Goal: Use online tool/utility: Use online tool/utility

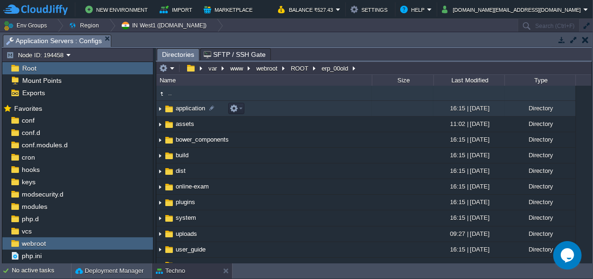
click at [160, 110] on img at bounding box center [160, 108] width 8 height 15
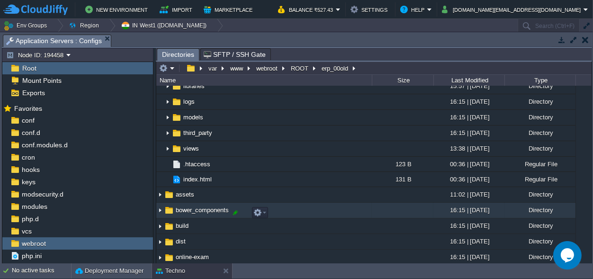
scroll to position [177, 0]
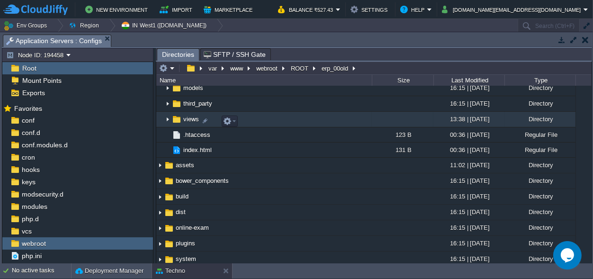
click at [183, 121] on span "views" at bounding box center [191, 119] width 18 height 8
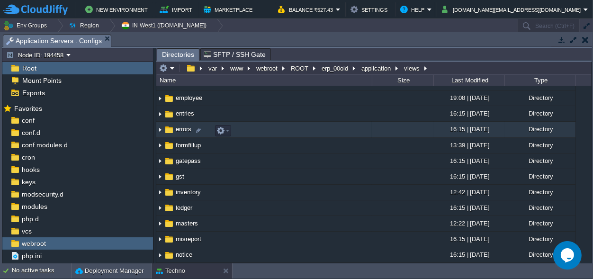
scroll to position [44, 0]
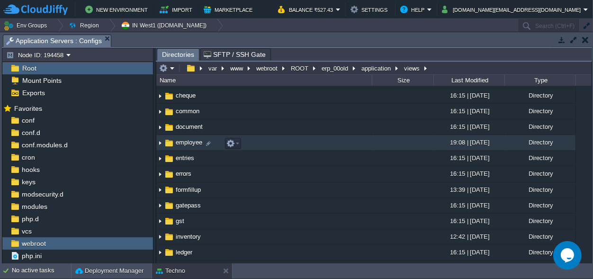
click at [160, 146] on img at bounding box center [160, 142] width 8 height 15
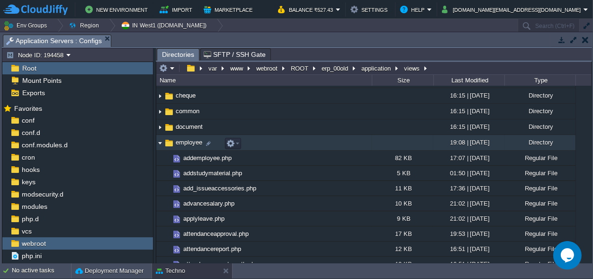
click at [190, 140] on span "employee" at bounding box center [188, 142] width 29 height 8
click at [162, 143] on img at bounding box center [160, 142] width 8 height 15
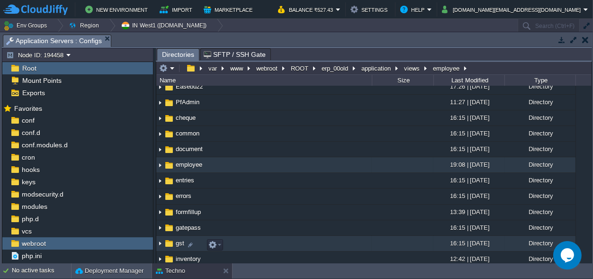
scroll to position [0, 0]
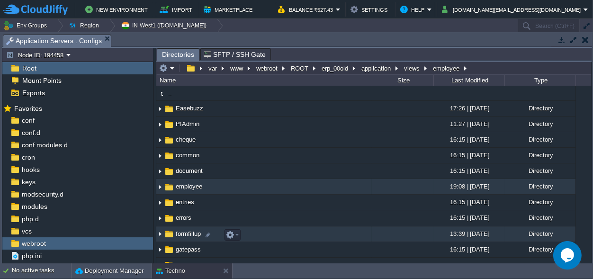
click at [176, 235] on span "formfillup" at bounding box center [188, 234] width 28 height 8
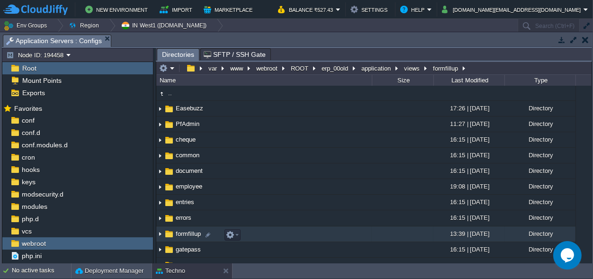
click at [176, 234] on span "formfillup" at bounding box center [188, 234] width 28 height 8
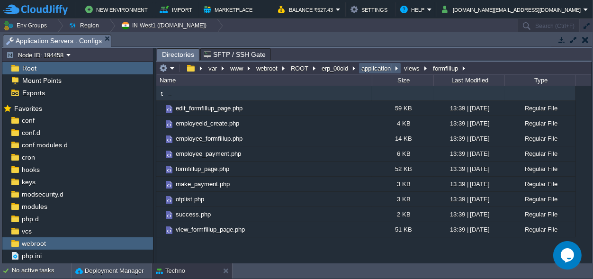
click at [379, 66] on button "application" at bounding box center [376, 68] width 33 height 9
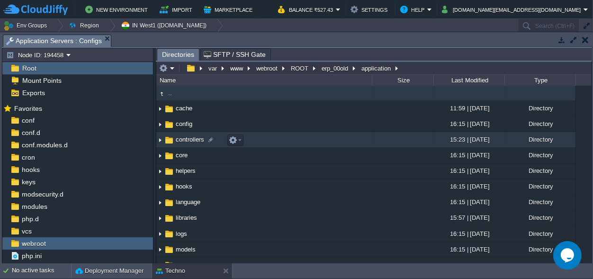
click at [185, 141] on span "controllers" at bounding box center [189, 139] width 31 height 8
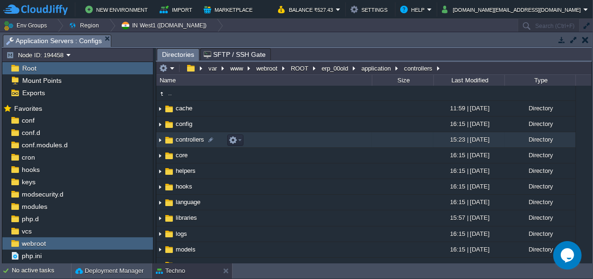
click at [185, 141] on span "controllers" at bounding box center [189, 139] width 31 height 8
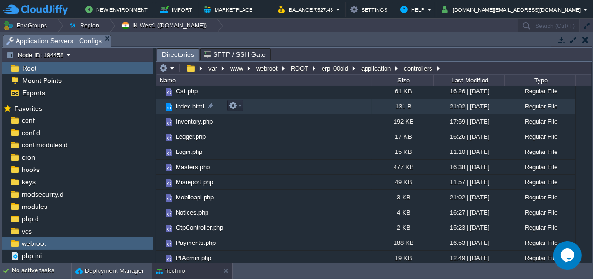
scroll to position [177, 0]
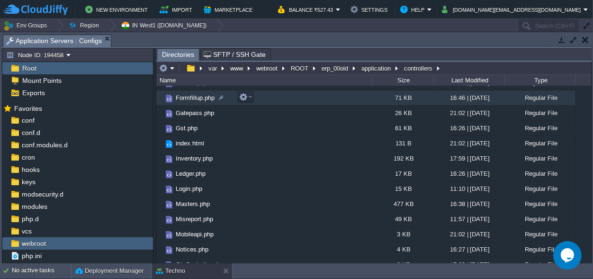
click at [187, 94] on span "Formfillup.php" at bounding box center [195, 98] width 42 height 8
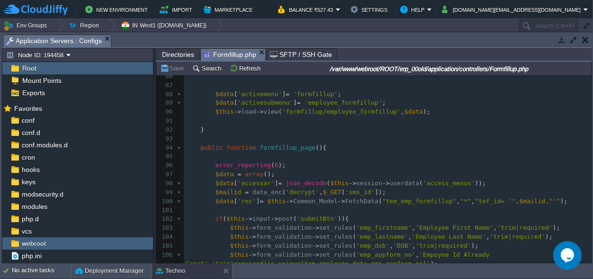
scroll to position [797, 0]
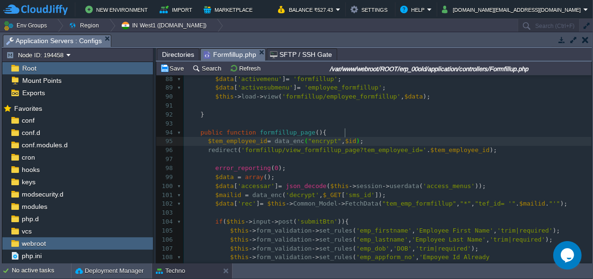
drag, startPoint x: 345, startPoint y: 131, endPoint x: 351, endPoint y: 131, distance: 5.7
type textarea "1"
click at [177, 68] on button "Save" at bounding box center [173, 68] width 27 height 9
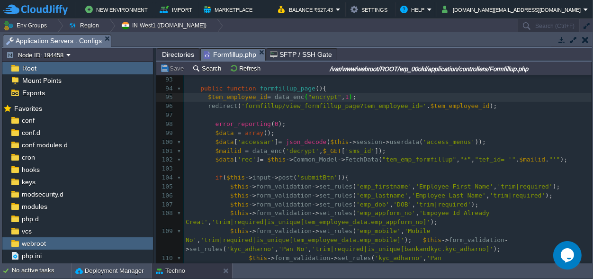
scroll to position [797, 0]
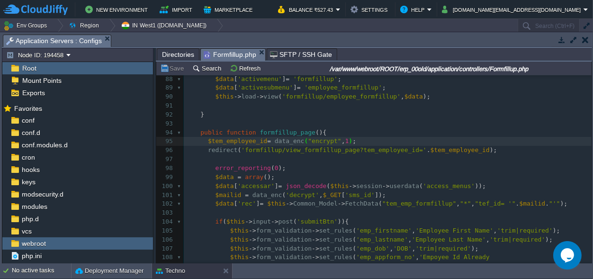
click at [287, 146] on span "'formfillup/view_formfillup_page?tem_employee_id='" at bounding box center [333, 149] width 185 height 7
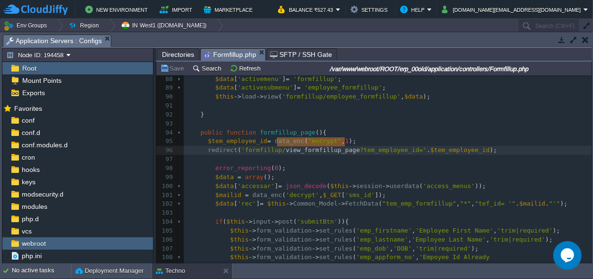
type textarea "view_formfillup_page"
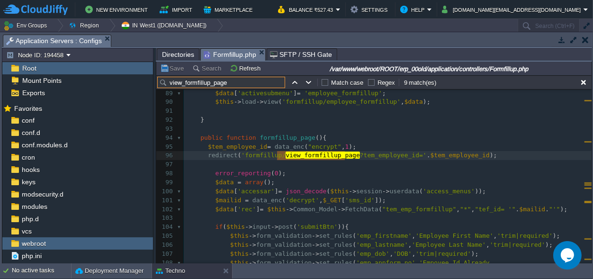
scroll to position [812, 0]
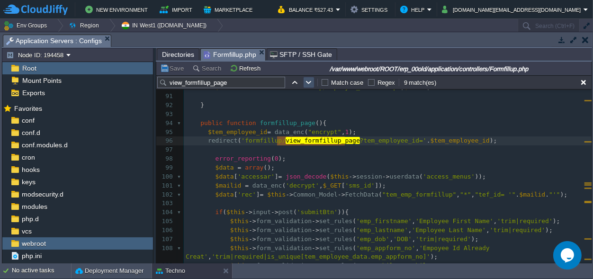
click at [310, 83] on button "button" at bounding box center [308, 82] width 9 height 9
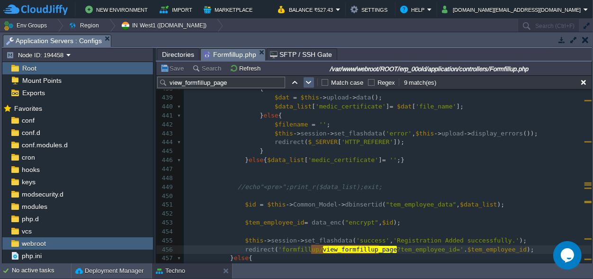
click at [306, 85] on button "button" at bounding box center [308, 82] width 9 height 9
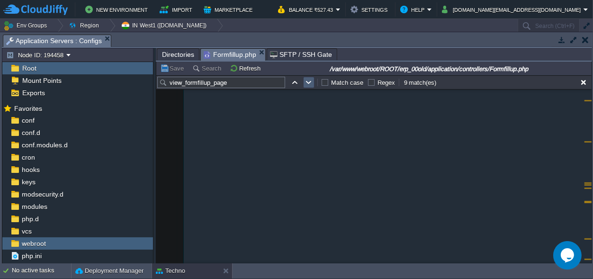
scroll to position [7587, 0]
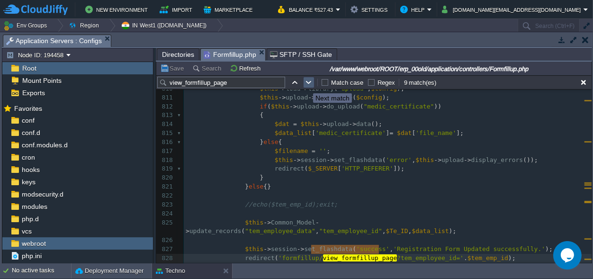
click at [306, 85] on button "button" at bounding box center [308, 82] width 9 height 9
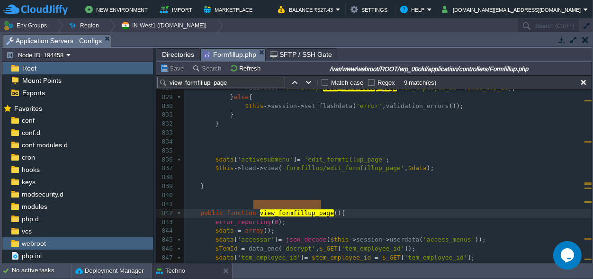
scroll to position [0, 0]
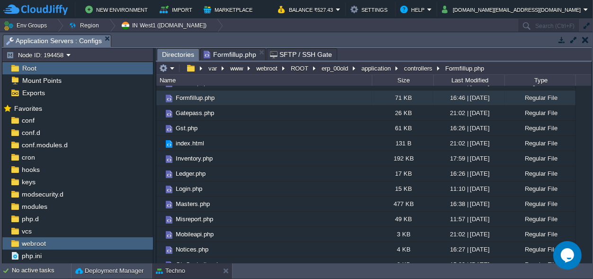
click at [174, 52] on span "Directories" at bounding box center [178, 55] width 32 height 12
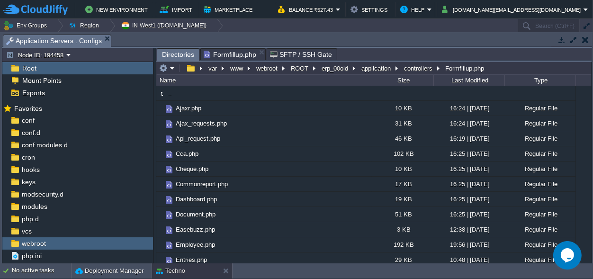
click at [218, 52] on span "Formfillup.php" at bounding box center [230, 54] width 53 height 11
click at [175, 50] on span "Directories" at bounding box center [178, 55] width 32 height 12
click at [377, 69] on button "application" at bounding box center [376, 68] width 33 height 9
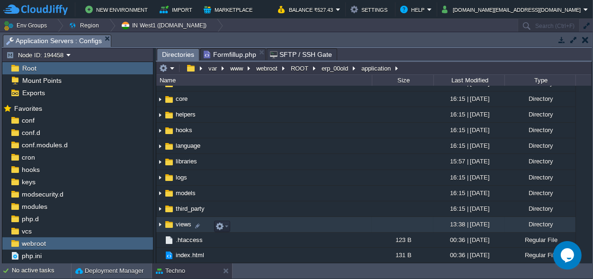
click at [189, 225] on span "views" at bounding box center [183, 224] width 18 height 8
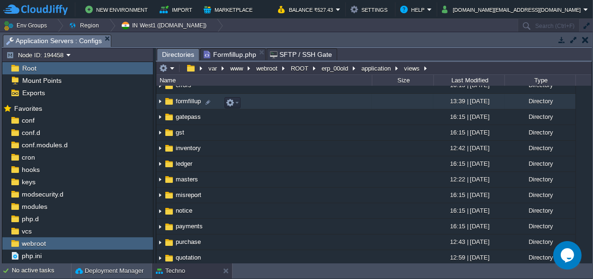
click at [192, 101] on span "formfillup" at bounding box center [188, 101] width 28 height 8
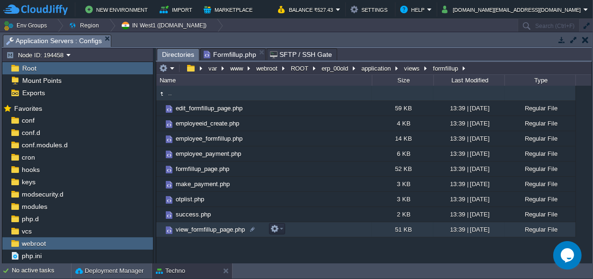
click at [211, 230] on span "view_formfillup_page.php" at bounding box center [210, 229] width 72 height 8
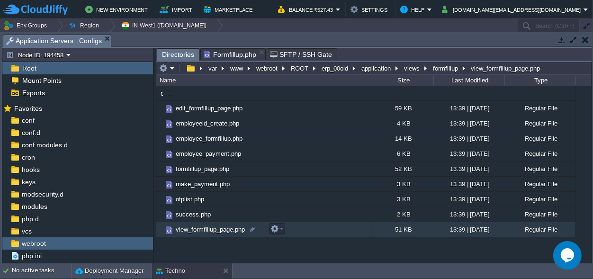
click at [211, 230] on span "view_formfillup_page.php" at bounding box center [210, 229] width 72 height 8
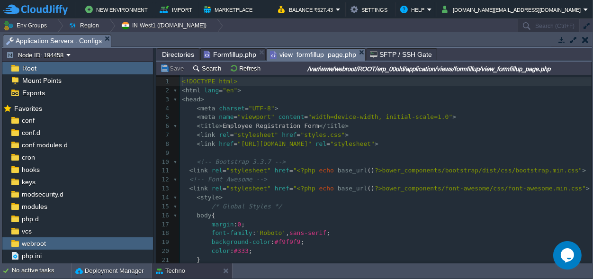
scroll to position [59, 0]
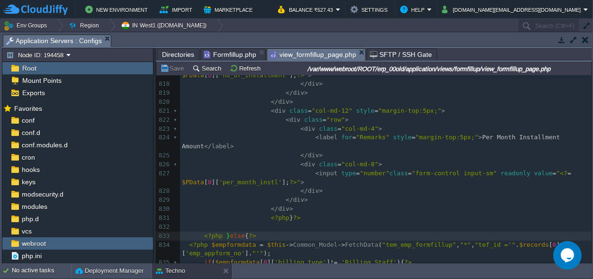
click at [226, 232] on span "}" at bounding box center [228, 235] width 4 height 7
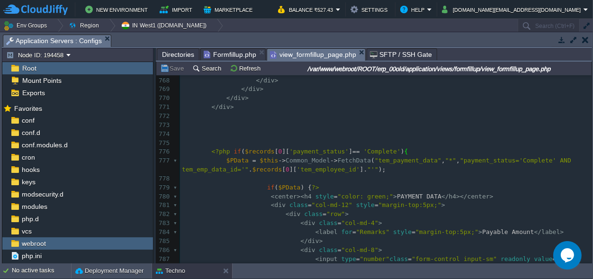
scroll to position [7472, 0]
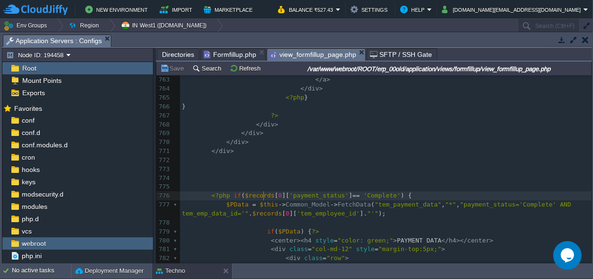
type textarea "$records"
click at [226, 52] on span "Formfillup.php" at bounding box center [230, 54] width 53 height 11
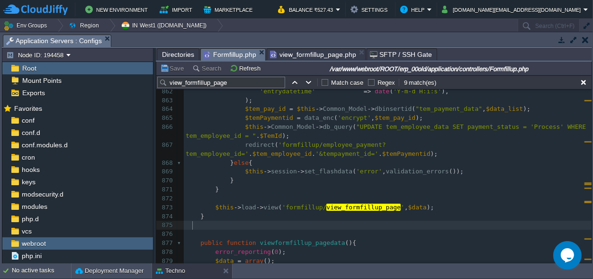
click at [457, 225] on pre at bounding box center [388, 225] width 408 height 9
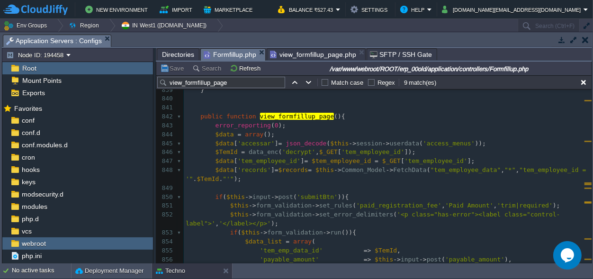
scroll to position [3, 0]
click at [299, 55] on span "view_formfillup_page.php" at bounding box center [313, 54] width 86 height 11
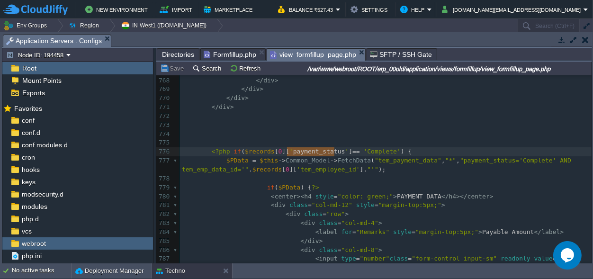
type textarea "payment_status"
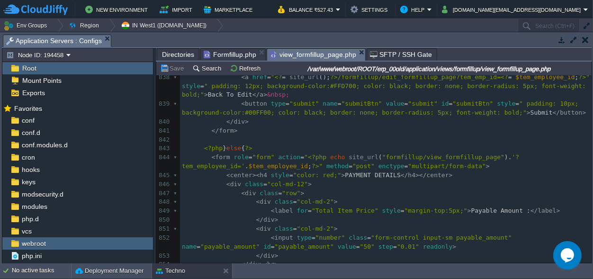
scroll to position [8137, 0]
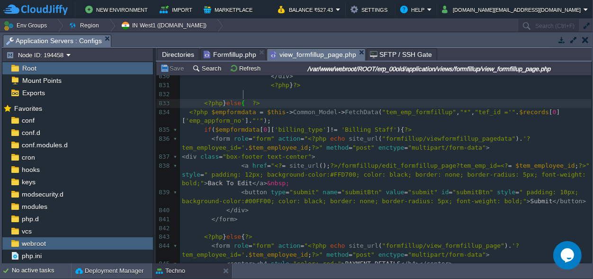
click at [234, 126] on span "$empformdata" at bounding box center [237, 129] width 45 height 7
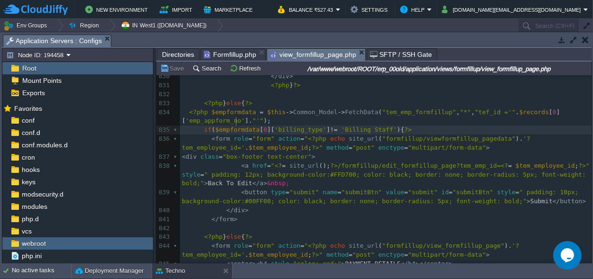
type textarea "$empformdata"
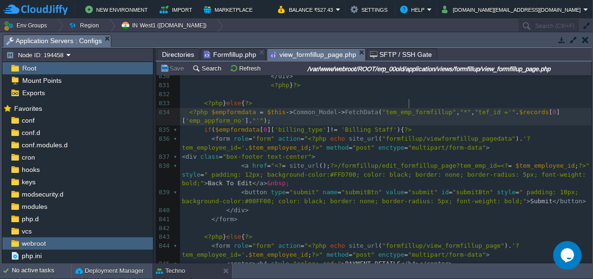
scroll to position [0, 0]
click at [410, 102] on div "x <?php if ( $records [ 0 ][ 'payment_status' ] == 'Complete' ) { 812 < div cla…" at bounding box center [385, 188] width 411 height 607
type textarea "tem_emp_formfillup"
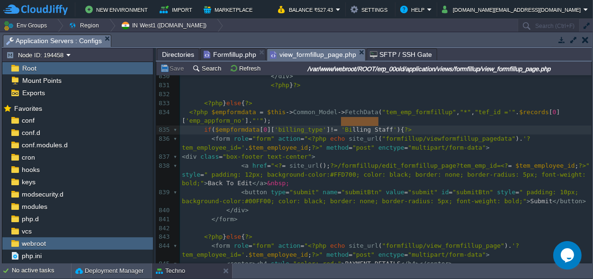
type textarea "Billing Staff"
drag, startPoint x: 377, startPoint y: 119, endPoint x: 339, endPoint y: 118, distance: 37.9
click at [455, 110] on pre "<?php $empformdata = $this -> Common_Model -> FetchData ( "tem_emp_formfillup" …" at bounding box center [385, 117] width 411 height 18
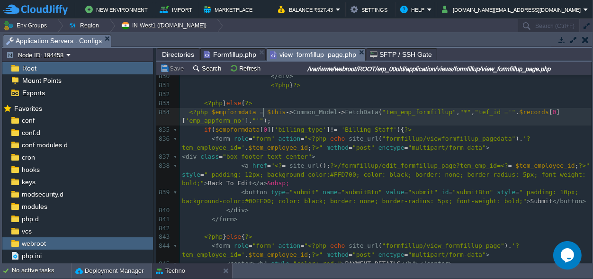
click at [221, 52] on span "Formfillup.php" at bounding box center [230, 54] width 53 height 11
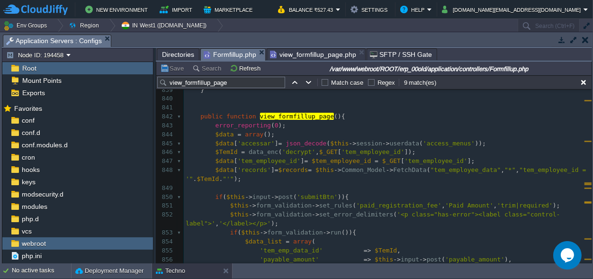
click at [450, 133] on pre "$data = array ();" at bounding box center [388, 134] width 408 height 9
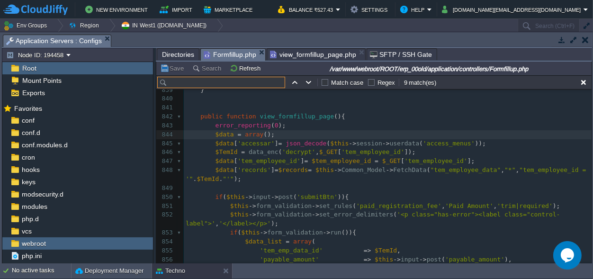
paste input "employee_payment"
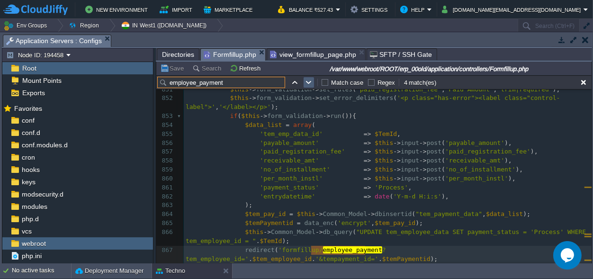
type input "employee_payment"
click at [309, 82] on button "button" at bounding box center [308, 82] width 9 height 9
type textarea "employee_payment"
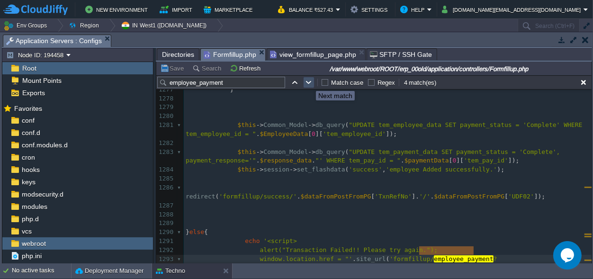
click at [309, 82] on button "button" at bounding box center [308, 82] width 9 height 9
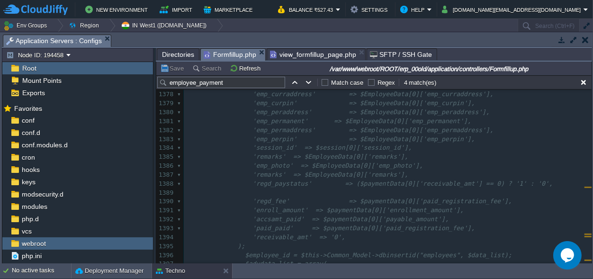
scroll to position [12999, 0]
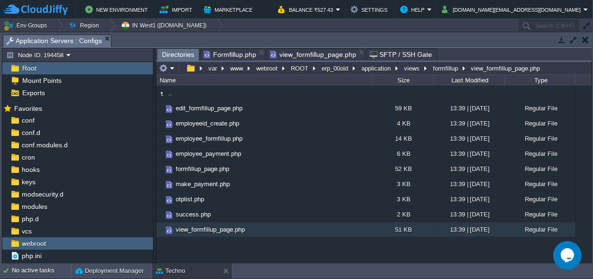
click at [171, 51] on span "Directories" at bounding box center [178, 55] width 32 height 12
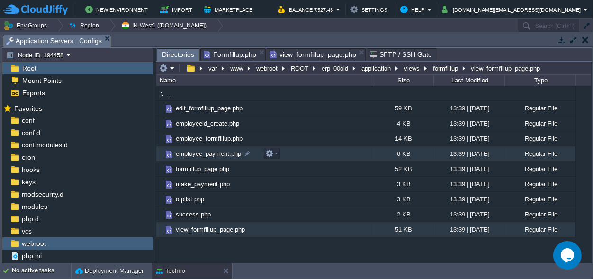
click at [220, 154] on span "employee_payment.php" at bounding box center [208, 154] width 68 height 8
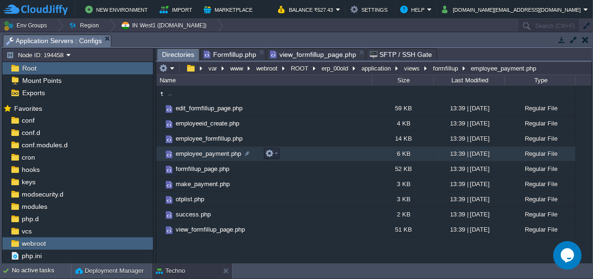
click at [220, 154] on span "employee_payment.php" at bounding box center [208, 154] width 68 height 8
click at [170, 52] on span "Directories" at bounding box center [178, 55] width 32 height 12
click at [413, 67] on button "views" at bounding box center [411, 68] width 19 height 9
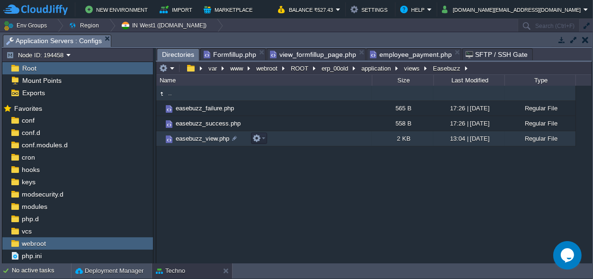
click at [212, 138] on span "easebuzz_view.php" at bounding box center [202, 138] width 56 height 8
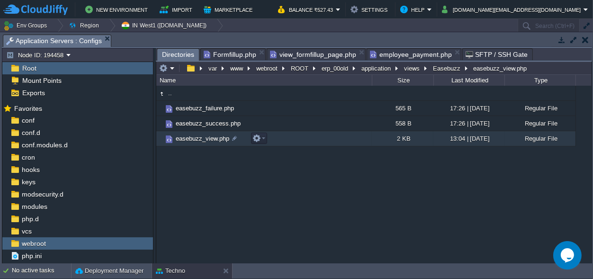
click at [212, 138] on span "easebuzz_view.php" at bounding box center [202, 138] width 56 height 8
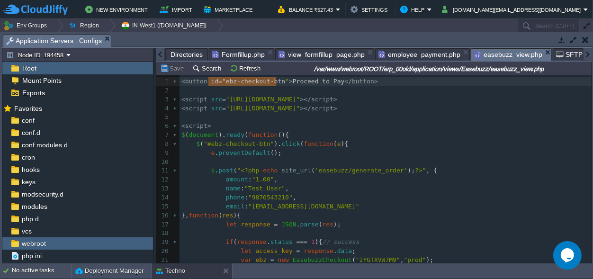
type textarea "id="ebz-checkout-btn""
drag, startPoint x: 208, startPoint y: 81, endPoint x: 278, endPoint y: 81, distance: 70.1
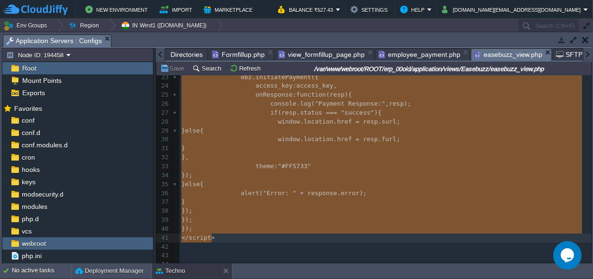
drag, startPoint x: 180, startPoint y: 97, endPoint x: 277, endPoint y: 234, distance: 168.2
type textarea "<script src="[URL][DOMAIN_NAME]"></script> <script src="[URL][DOMAIN_NAME]"></s…"
click at [407, 55] on span "employee_payment.php" at bounding box center [419, 54] width 82 height 11
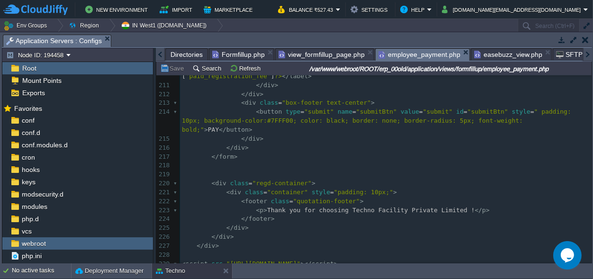
scroll to position [1942, 0]
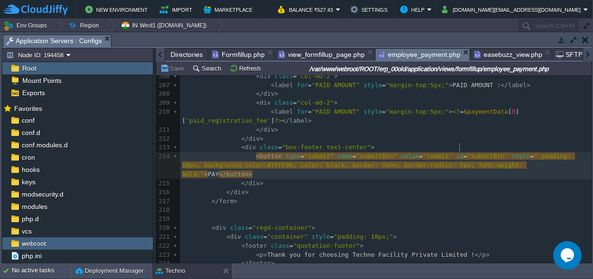
type textarea "submitBtn"
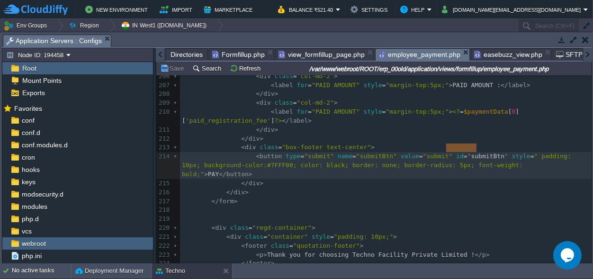
paste textarea
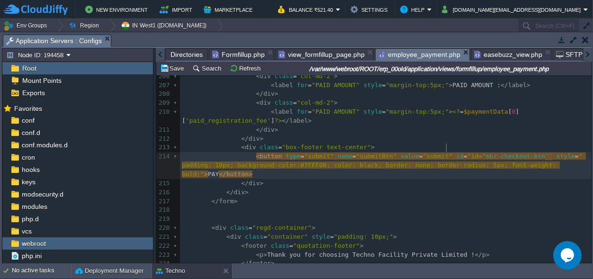
scroll to position [0, 0]
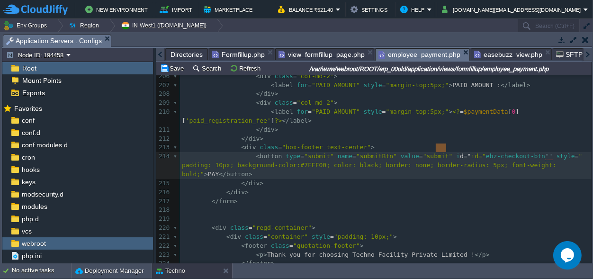
type textarea "id=""
drag, startPoint x: 446, startPoint y: 145, endPoint x: 434, endPoint y: 143, distance: 11.9
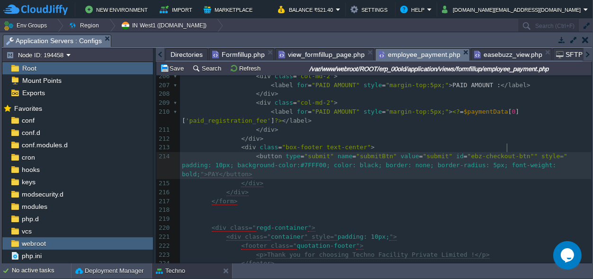
click at [508, 146] on div "xxxxxxxxxx <!DOCTYPE html> 194 < p >< span style = "font-weight: 600; font-fami…" at bounding box center [385, 232] width 411 height 589
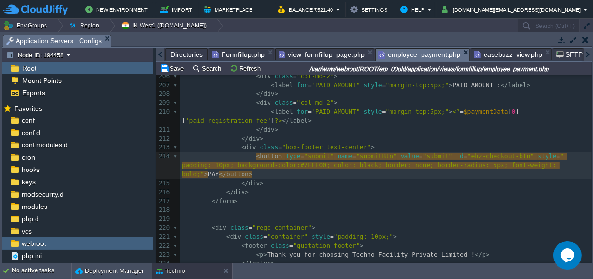
click at [503, 188] on pre "</ div >" at bounding box center [385, 192] width 411 height 9
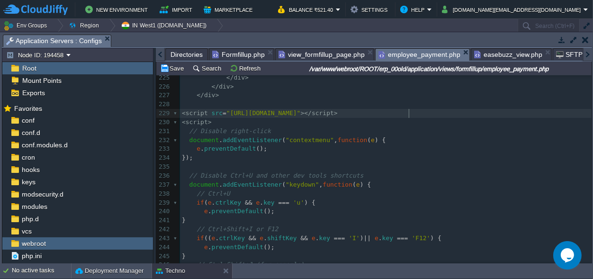
click at [422, 114] on pre "< script src = "[URL][DOMAIN_NAME]" ></ script >" at bounding box center [385, 113] width 411 height 9
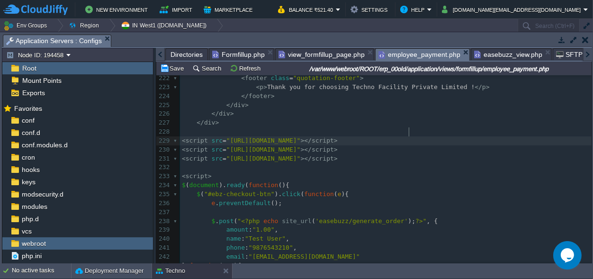
click at [435, 136] on pre "< script src = "[URL][DOMAIN_NAME]" ></ script >" at bounding box center [385, 140] width 411 height 9
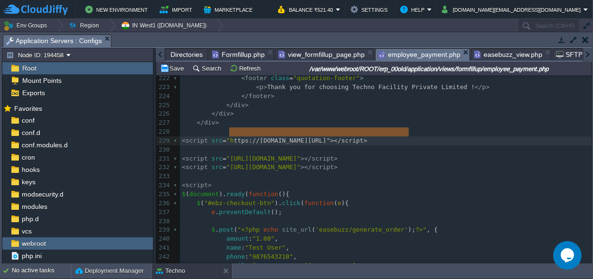
type textarea "<script src="[URL][DOMAIN_NAME]"></script>"
drag, startPoint x: 432, startPoint y: 131, endPoint x: 162, endPoint y: 132, distance: 269.4
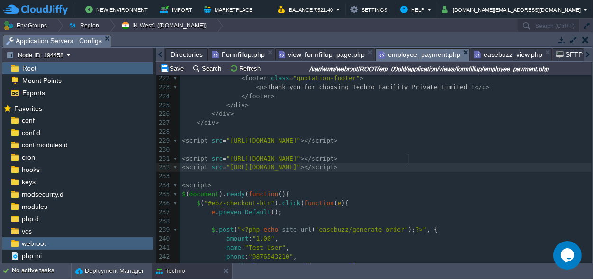
click at [416, 163] on pre "< script src = "[URL][DOMAIN_NAME]" ></ script >" at bounding box center [385, 167] width 411 height 9
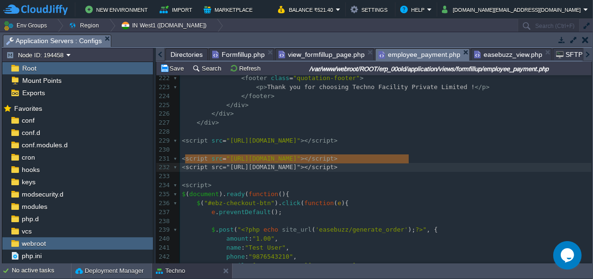
type textarea "<script src="[URL][DOMAIN_NAME]"></script>"
drag, startPoint x: 418, startPoint y: 159, endPoint x: 180, endPoint y: 160, distance: 238.2
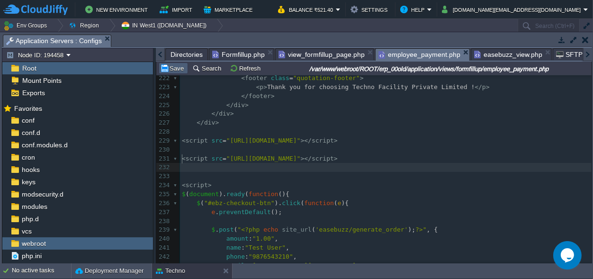
click at [174, 65] on button "Save" at bounding box center [173, 68] width 27 height 9
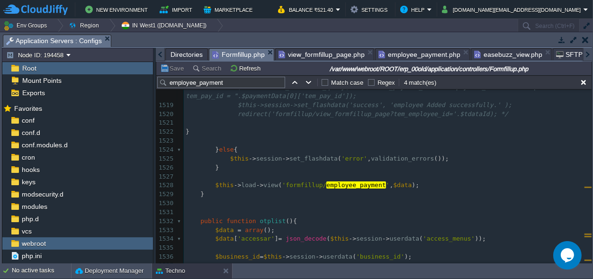
scroll to position [14150, 0]
click at [236, 53] on span "Formfillup.php" at bounding box center [238, 55] width 53 height 12
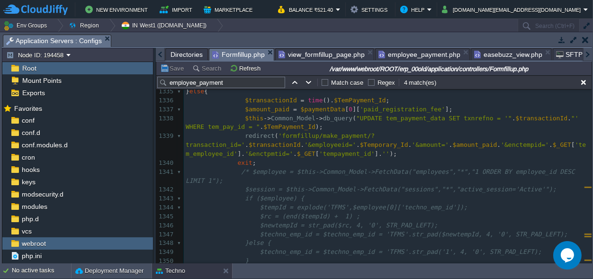
scroll to position [12379, 0]
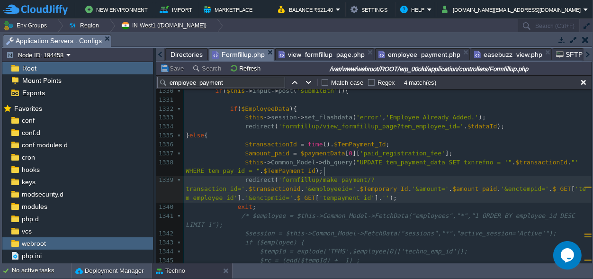
click at [324, 169] on div "x public function employee_payment (){ 1318 $data = array (); 1319 $data [ 'acc…" at bounding box center [388, 180] width 408 height 455
type textarea "make_payment"
type input "make_payment"
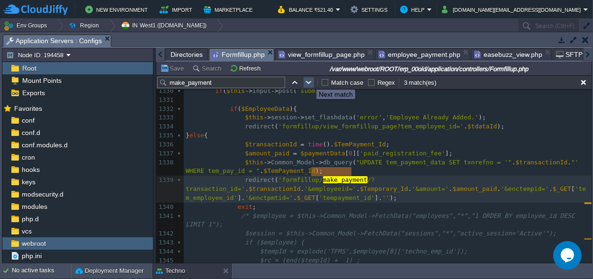
click at [309, 81] on button "button" at bounding box center [308, 82] width 9 height 9
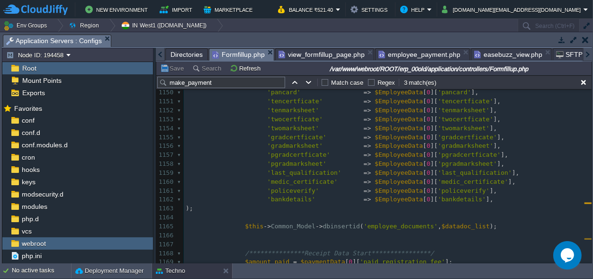
scroll to position [10722, 0]
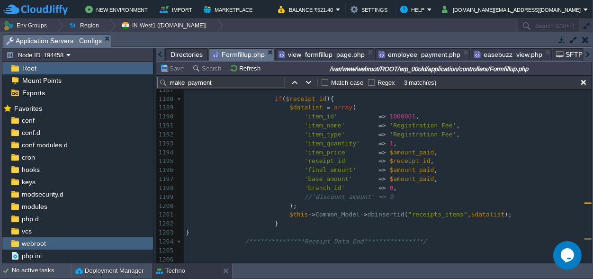
click at [492, 52] on span "easebuzz_view.php" at bounding box center [508, 54] width 68 height 11
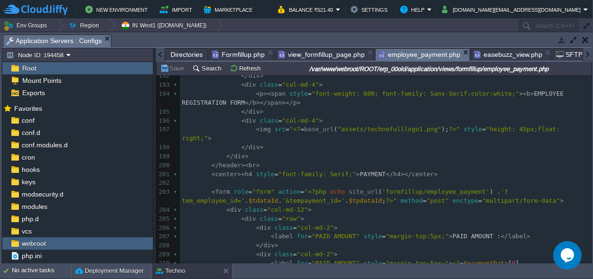
click at [419, 54] on span "employee_payment.php" at bounding box center [419, 55] width 82 height 12
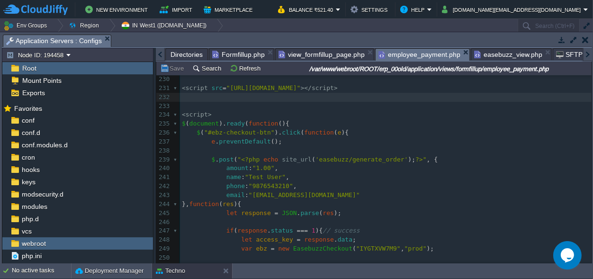
click at [451, 199] on pre "email : "[EMAIL_ADDRESS][DOMAIN_NAME]"" at bounding box center [385, 195] width 411 height 9
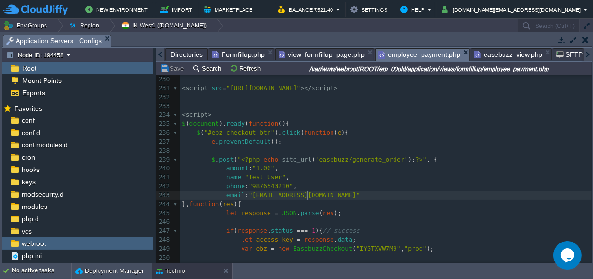
type textarea "<script src="[URL][DOMAIN_NAME]"></script>"
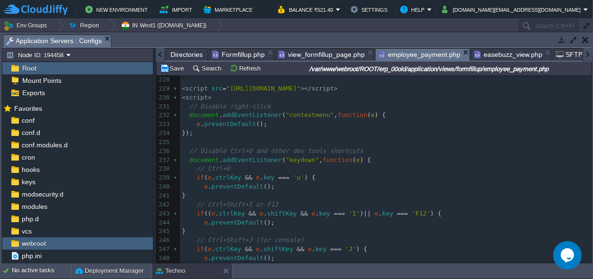
type textarea "submitBtn"
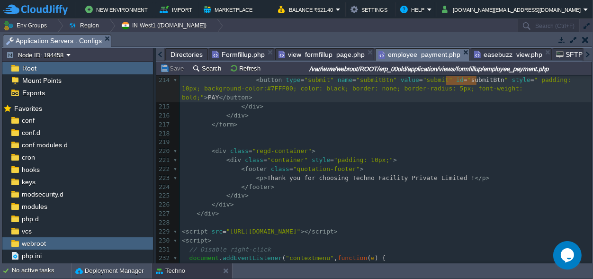
click at [184, 52] on span "Directories" at bounding box center [186, 54] width 32 height 11
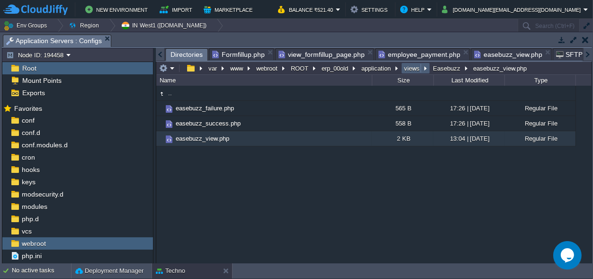
click at [413, 69] on button "views" at bounding box center [411, 68] width 19 height 9
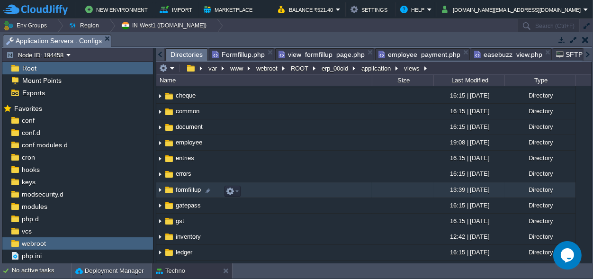
click at [188, 191] on span "formfillup" at bounding box center [188, 190] width 28 height 8
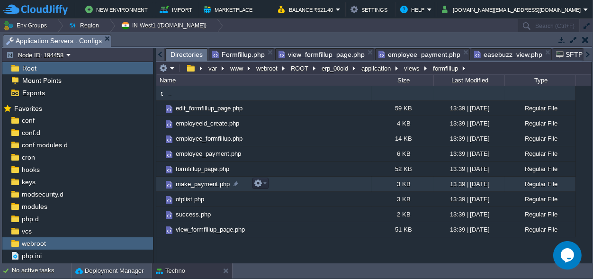
click at [212, 184] on span "make_payment.php" at bounding box center [202, 184] width 57 height 8
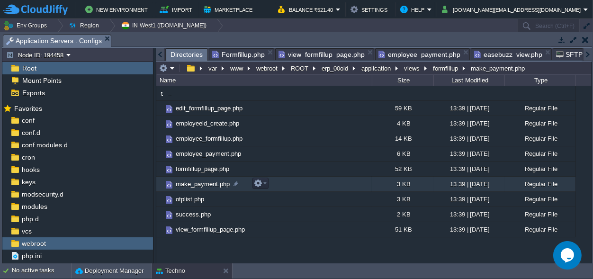
click at [212, 184] on span "make_payment.php" at bounding box center [202, 184] width 57 height 8
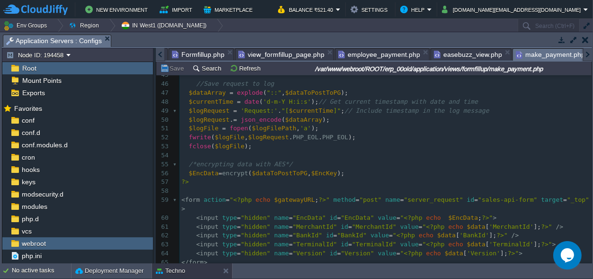
scroll to position [316, 0]
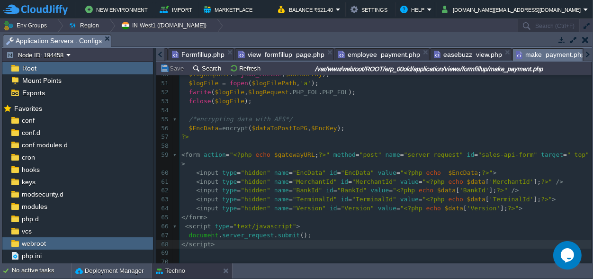
click at [219, 240] on pre "</ script >" at bounding box center [385, 244] width 412 height 9
click at [218, 240] on pre "</ script >" at bounding box center [385, 244] width 412 height 9
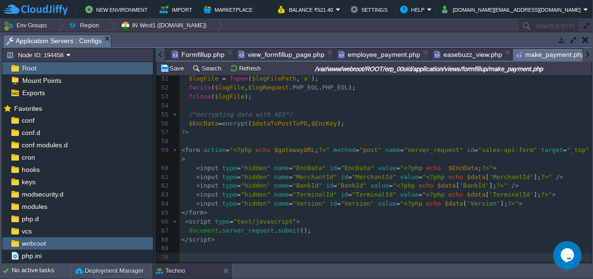
click at [456, 55] on span "easebuzz_view.php" at bounding box center [468, 54] width 68 height 11
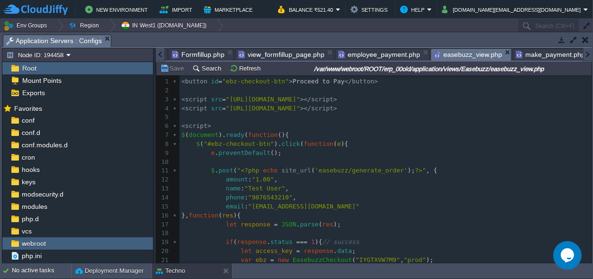
click at [534, 52] on span "make_payment.php" at bounding box center [550, 54] width 69 height 11
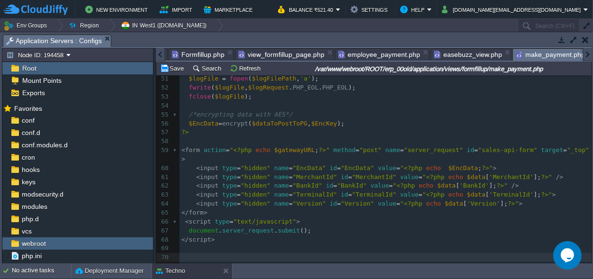
click at [369, 55] on span "employee_payment.php" at bounding box center [379, 54] width 82 height 11
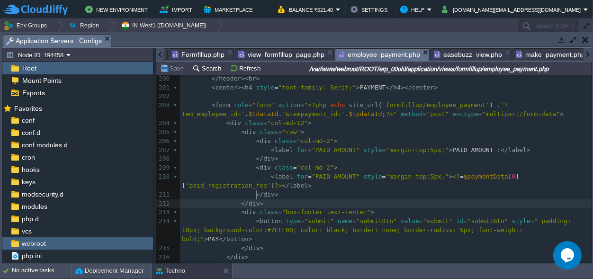
click at [395, 199] on pre "</ div >" at bounding box center [385, 203] width 411 height 9
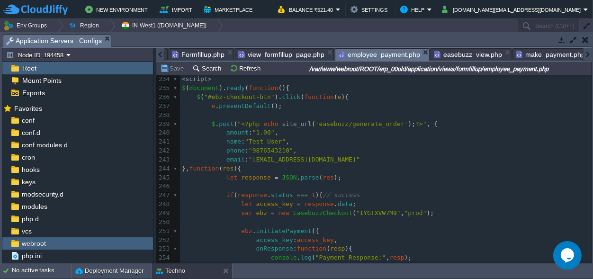
scroll to position [2116, 0]
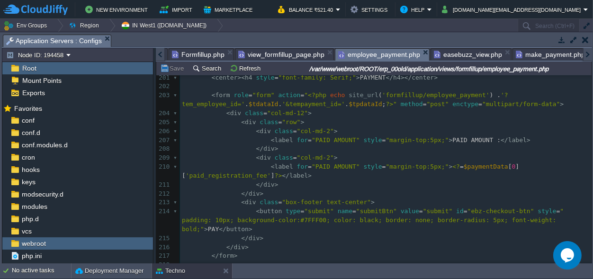
click at [193, 50] on span "Formfillup.php" at bounding box center [198, 54] width 53 height 11
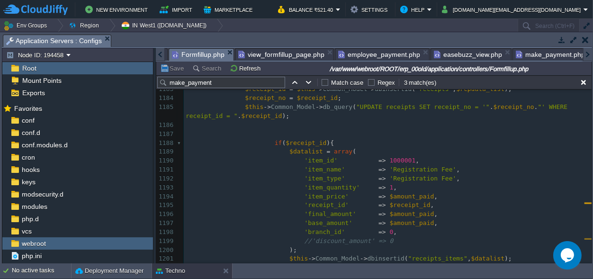
click at [230, 84] on input "make_payment" at bounding box center [221, 82] width 128 height 11
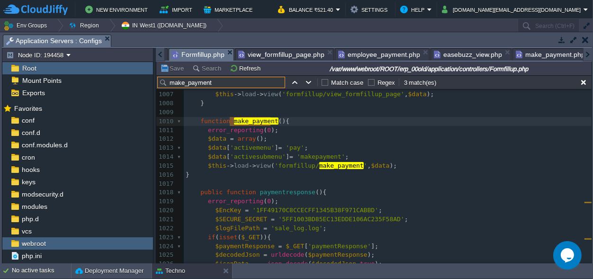
click at [230, 84] on input "make_payment" at bounding box center [221, 82] width 128 height 11
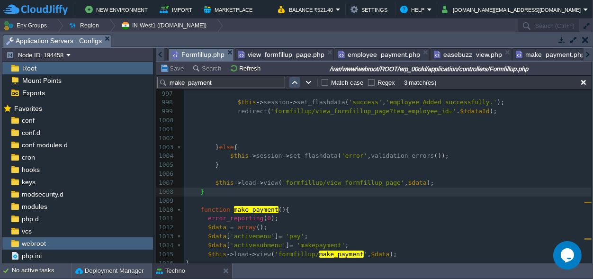
click at [296, 81] on button "button" at bounding box center [294, 82] width 9 height 9
type textarea "make_payment"
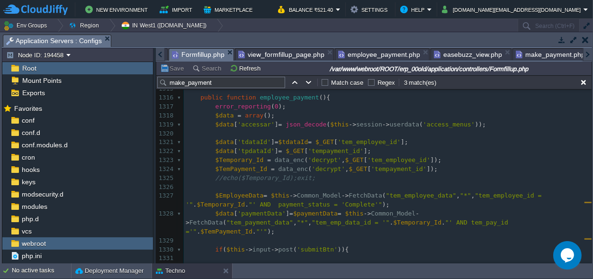
scroll to position [0, 0]
type textarea "tem_employee_id"
click at [428, 170] on pre "$TemPayment_Id = data_enc ( 'decrypt' , $_GET [ 'tempayment_id' ]);" at bounding box center [388, 169] width 408 height 9
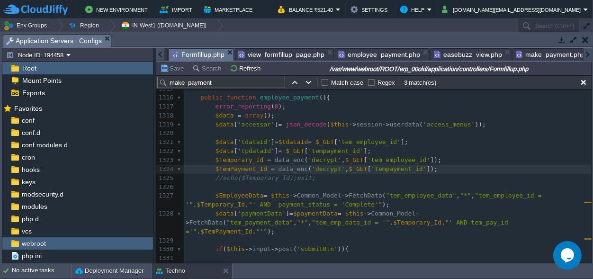
click at [374, 55] on span "employee_payment.php" at bounding box center [379, 54] width 82 height 11
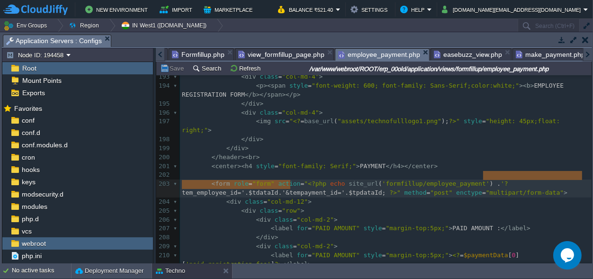
scroll to position [0, 206]
type textarea "tem_employee_id=' . $tdataId . '&tempayment_id=' . $tpdataId; ?>"
drag, startPoint x: 484, startPoint y: 173, endPoint x: 301, endPoint y: 184, distance: 183.1
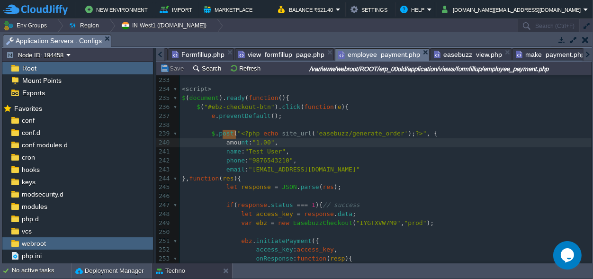
scroll to position [0, 23]
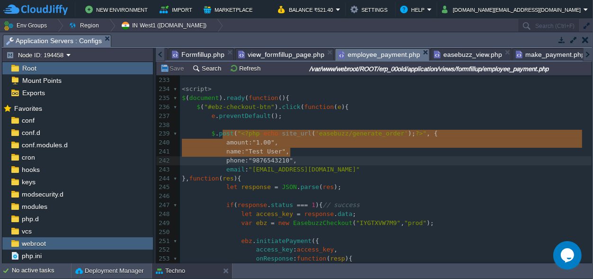
type textarea "amount: "1.00", name: "Test User","
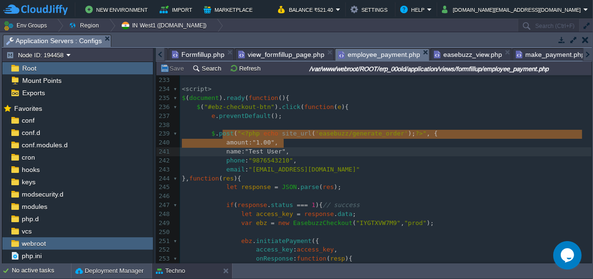
drag, startPoint x: 221, startPoint y: 134, endPoint x: 291, endPoint y: 143, distance: 70.6
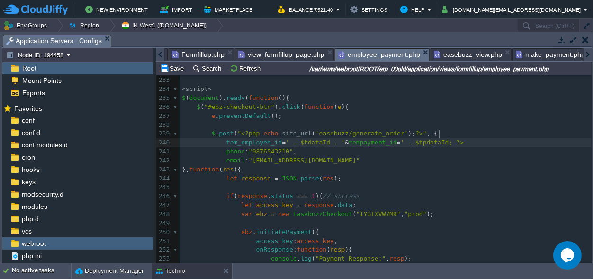
scroll to position [0, 0]
click at [277, 133] on div "xxxxxxxxxx < form role = "form" action = " <?php echo site_url ( 'formfillup/em…" at bounding box center [385, 121] width 411 height 464
type textarea ":"
click at [291, 131] on div "xxxxxxxxxx < form role = "form" action = " <?php echo site_url ( 'formfillup/em…" at bounding box center [385, 121] width 411 height 464
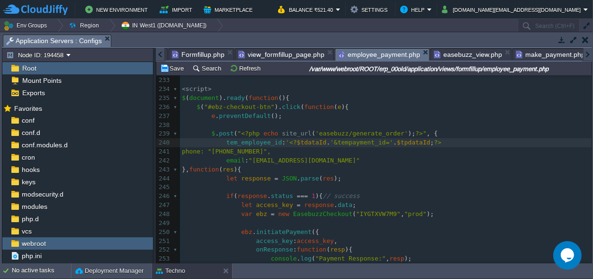
type textarea "<?="
type textarea "?>"
click at [341, 139] on span "&" at bounding box center [343, 142] width 4 height 7
type textarea ","
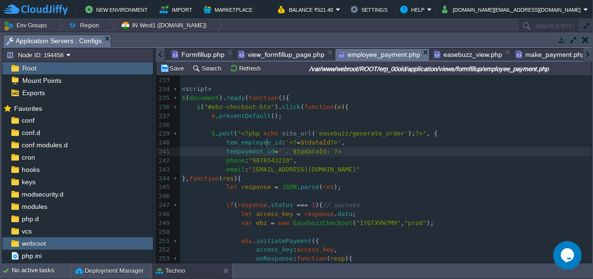
click at [268, 143] on div "xxxxxxxxxx < form role = "form" action = " <?php echo site_url ( 'formfillup/em…" at bounding box center [385, 125] width 411 height 473
click at [275, 148] on span "=" at bounding box center [277, 151] width 4 height 7
type textarea ":"
click at [277, 133] on div "xxxxxxxxxx < form role = "form" action = " <?php echo site_url ( 'formfillup/em…" at bounding box center [385, 125] width 411 height 473
type textarea "."
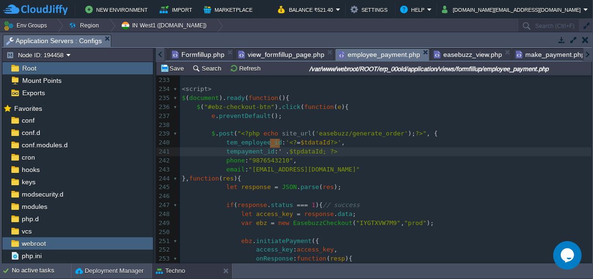
scroll to position [0, 7]
drag, startPoint x: 281, startPoint y: 143, endPoint x: 272, endPoint y: 142, distance: 9.0
click at [277, 144] on div "xxxxxxxxxx < form role = "form" action = " <?php echo site_url ( 'formfillup/em…" at bounding box center [385, 125] width 411 height 473
type textarea "<?="
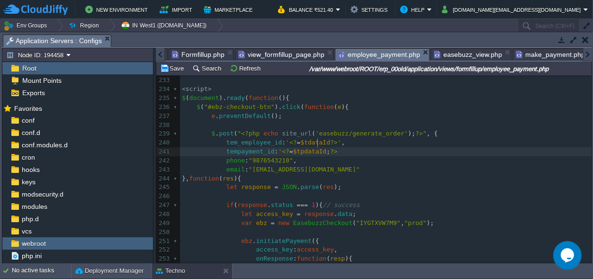
click at [319, 143] on div "xxxxxxxxxx < form role = "form" action = " <?php echo site_url ( 'formfillup/em…" at bounding box center [385, 125] width 411 height 473
click at [318, 143] on div "xxxxxxxxxx < form role = "form" action = " <?php echo site_url ( 'formfillup/em…" at bounding box center [385, 125] width 411 height 473
click at [323, 141] on div "xxxxxxxxxx < form role = "form" action = " <?php echo site_url ( 'formfillup/em…" at bounding box center [385, 125] width 411 height 473
type textarea "';"
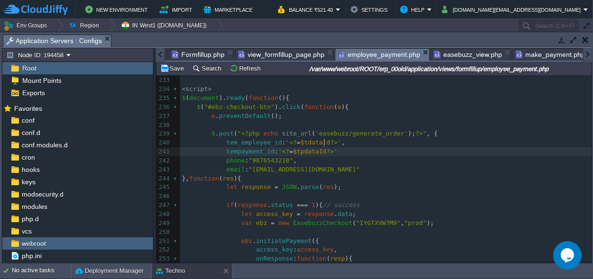
scroll to position [0, 0]
type textarea ","
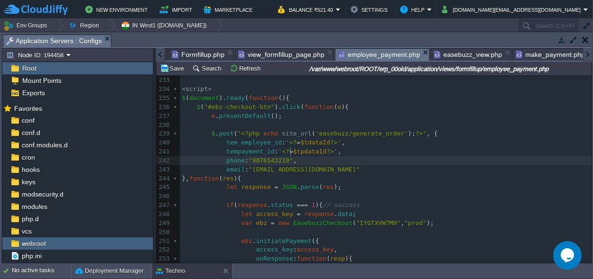
click at [375, 156] on pre "phone : "[PHONE_NUMBER]" ," at bounding box center [385, 160] width 411 height 9
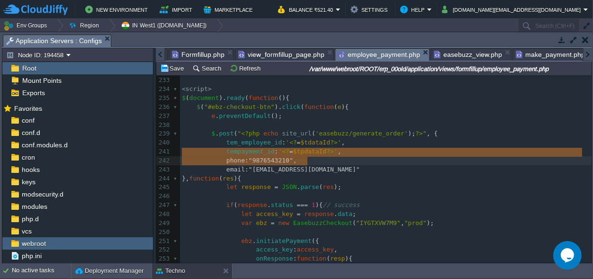
type textarea "phone: "[PHONE_NUMBER]", email: "[EMAIL_ADDRESS][DOMAIN_NAME]""
drag, startPoint x: 312, startPoint y: 159, endPoint x: 174, endPoint y: 151, distance: 137.5
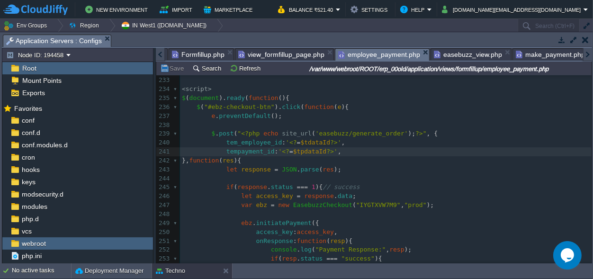
scroll to position [0, 0]
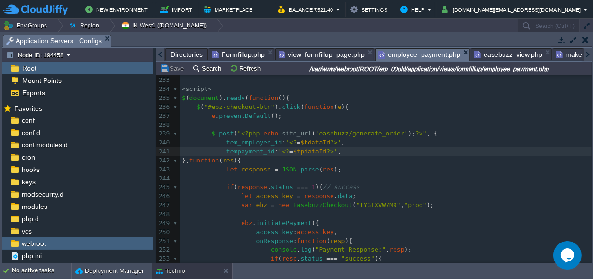
click at [157, 52] on div at bounding box center [160, 54] width 9 height 13
click at [180, 49] on span "Directories" at bounding box center [186, 54] width 32 height 11
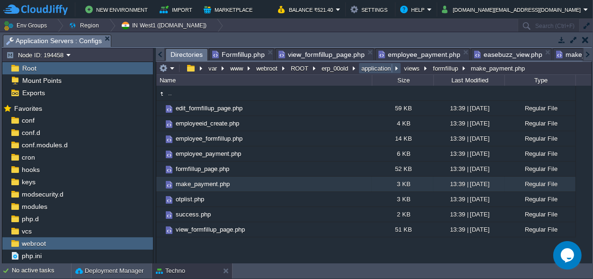
click at [372, 66] on button "application" at bounding box center [376, 68] width 33 height 9
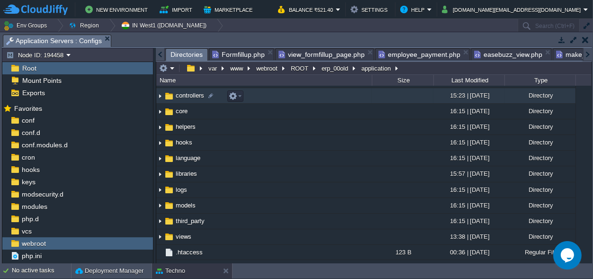
click at [200, 99] on span "controllers" at bounding box center [189, 95] width 31 height 8
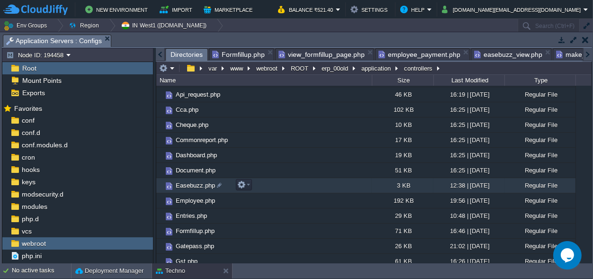
scroll to position [89, 0]
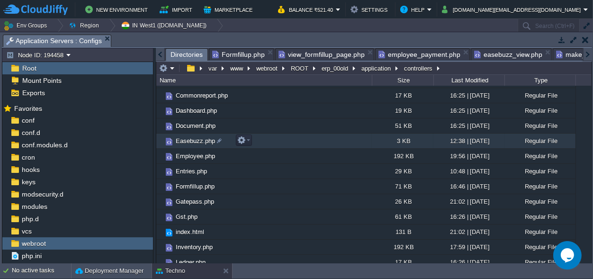
click at [192, 141] on span "Easebuzz.php" at bounding box center [195, 141] width 42 height 8
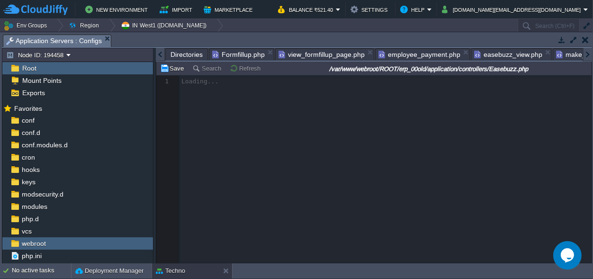
scroll to position [0, 103]
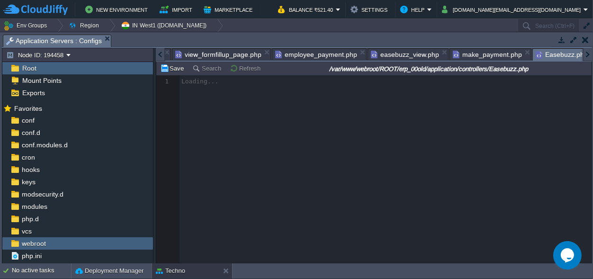
drag, startPoint x: 552, startPoint y: 56, endPoint x: 260, endPoint y: 60, distance: 291.2
drag, startPoint x: 550, startPoint y: 54, endPoint x: 492, endPoint y: 54, distance: 57.3
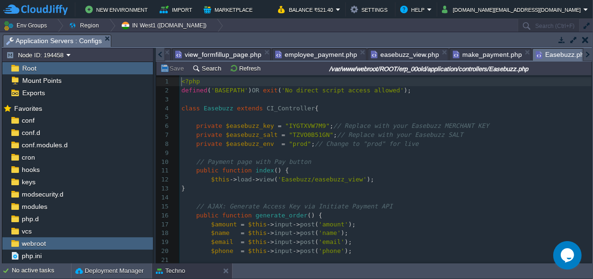
scroll to position [3, 0]
drag, startPoint x: 553, startPoint y: 55, endPoint x: 519, endPoint y: 56, distance: 33.6
click at [537, 54] on span "Easebuzz.php" at bounding box center [562, 55] width 52 height 12
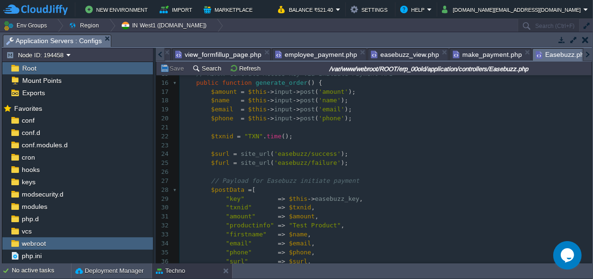
scroll to position [0, 56]
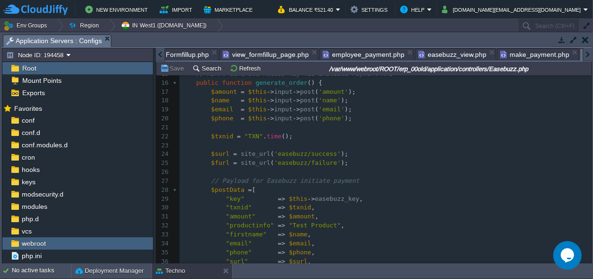
click at [160, 56] on div at bounding box center [160, 54] width 9 height 13
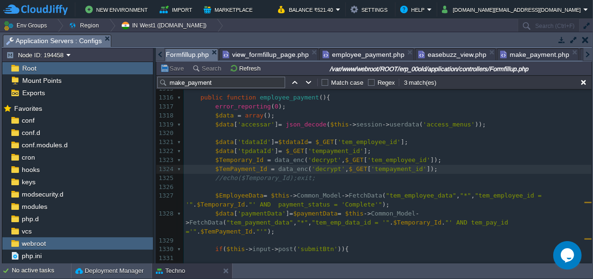
click at [185, 55] on span "Formfillup.php" at bounding box center [182, 55] width 53 height 12
click at [262, 54] on span "view_formfillup_page.php" at bounding box center [279, 54] width 86 height 11
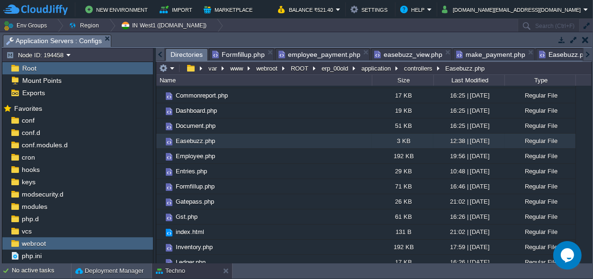
scroll to position [2511, 0]
click at [320, 53] on span "employee_payment.php" at bounding box center [319, 54] width 82 height 11
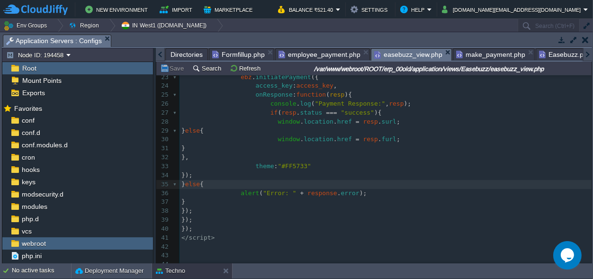
scroll to position [208, 0]
click at [395, 56] on span "easebuzz_view.php" at bounding box center [408, 55] width 68 height 12
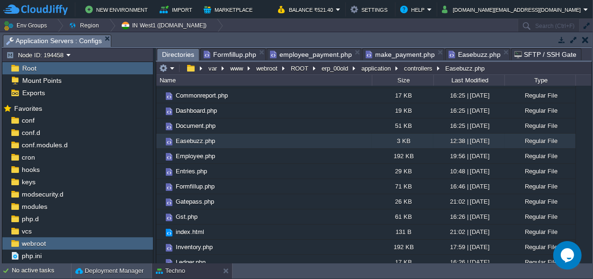
click at [398, 49] on span "make_payment.php" at bounding box center [400, 54] width 69 height 11
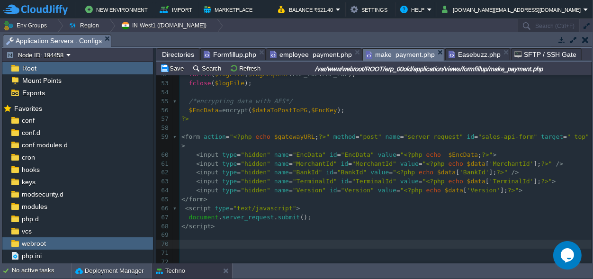
click at [461, 52] on span "Easebuzz.php" at bounding box center [474, 54] width 52 height 11
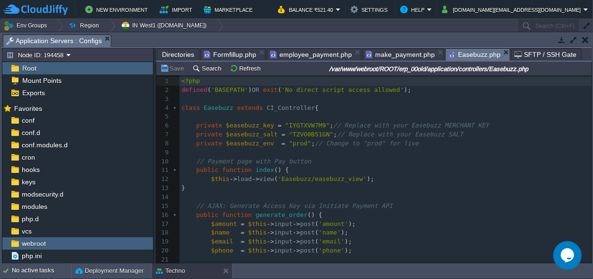
click at [432, 53] on body "New Environment Import Marketplace Bonus ₹0.00 Upgrade Account Balance ₹521.40 …" at bounding box center [296, 139] width 593 height 279
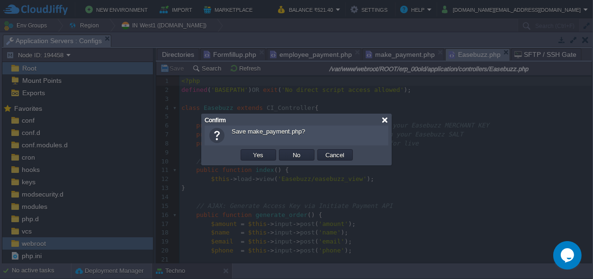
click at [387, 121] on div at bounding box center [384, 119] width 7 height 7
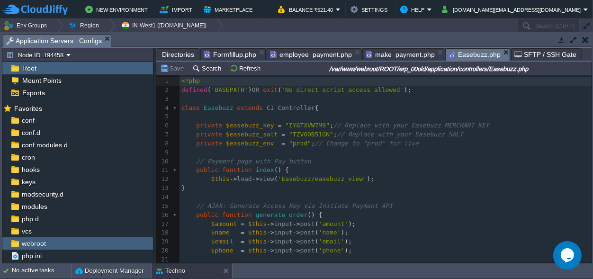
click at [405, 59] on span "make_payment.php" at bounding box center [400, 54] width 69 height 11
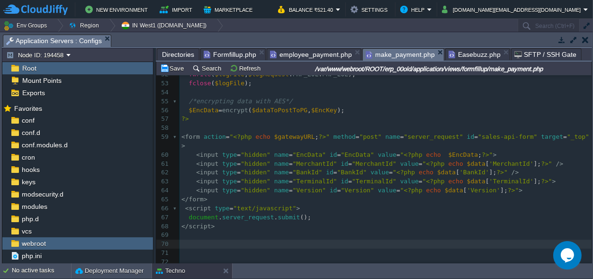
click at [447, 106] on pre "$EncData = encrypt ( $dataToPostToPG , $EncKey );" at bounding box center [385, 110] width 412 height 9
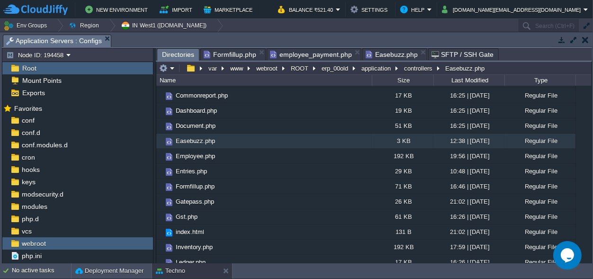
click at [381, 50] on span "Easebuzz.php" at bounding box center [392, 54] width 52 height 11
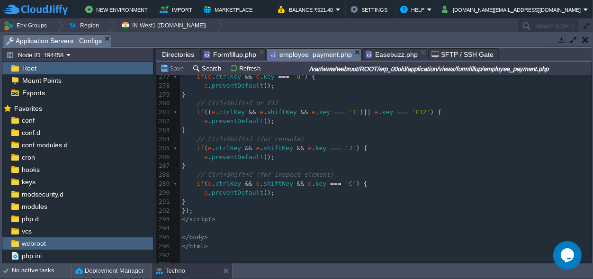
click at [304, 53] on span "employee_payment.php" at bounding box center [311, 55] width 82 height 12
click at [217, 53] on span "Formfillup.php" at bounding box center [230, 54] width 53 height 11
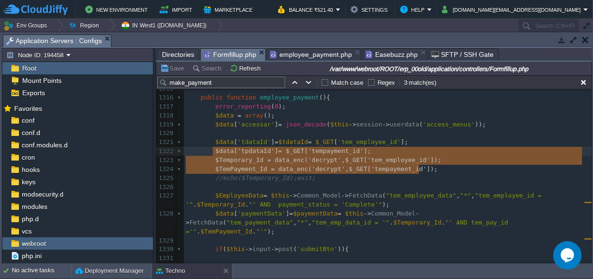
type textarea "$Temporary_Id = data_enc('decrypt', $_GET['tem_employee_id']); $TemPayment_Id =…"
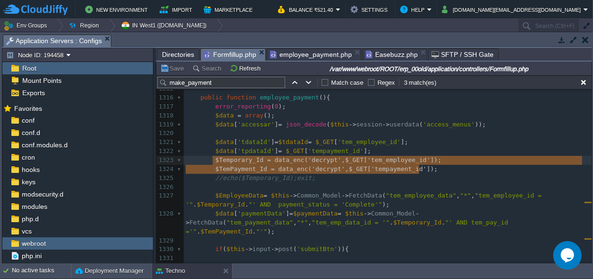
drag, startPoint x: 426, startPoint y: 170, endPoint x: 210, endPoint y: 156, distance: 216.3
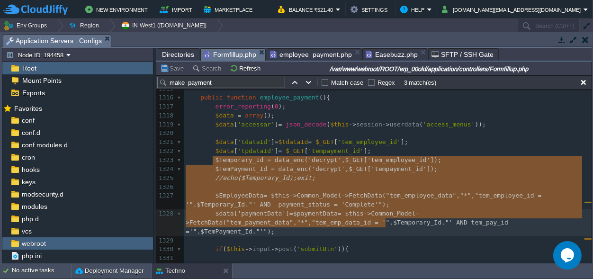
drag, startPoint x: 211, startPoint y: 159, endPoint x: 422, endPoint y: 219, distance: 219.4
type textarea "​$Temporary_Id = data_enc('decrypt', $_GET['tem_employee_id']); $TemPayment_Id …"
click at [296, 52] on span "employee_payment.php" at bounding box center [311, 54] width 82 height 11
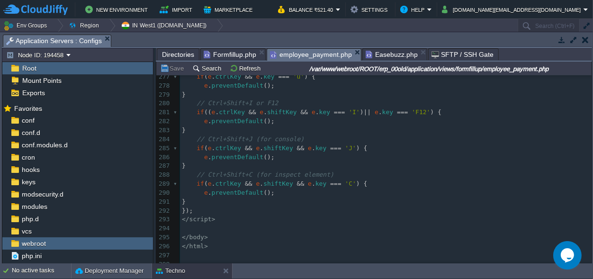
click at [383, 54] on span "Easebuzz.php" at bounding box center [392, 54] width 52 height 11
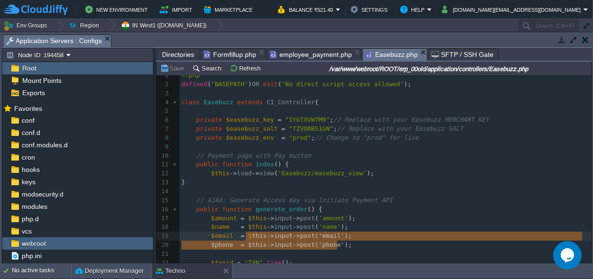
type textarea "= $this->input->post('email'); $phone = $this->input->post('phone');"
drag, startPoint x: 341, startPoint y: 244, endPoint x: 239, endPoint y: 238, distance: 103.0
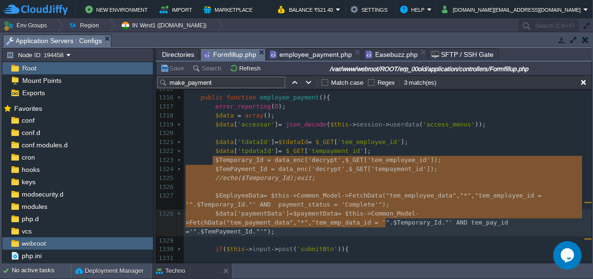
click at [225, 50] on span "Formfillup.php" at bounding box center [230, 55] width 53 height 12
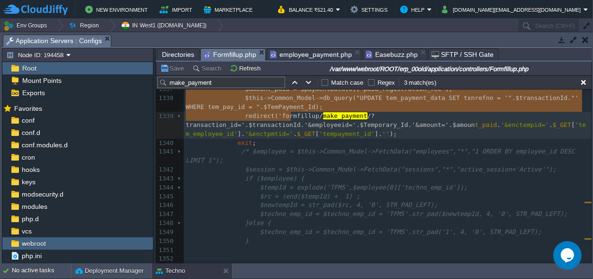
type textarea "if($EmployeeData){ $this->session->set_flashdata('error', 'Employee Already Add…"
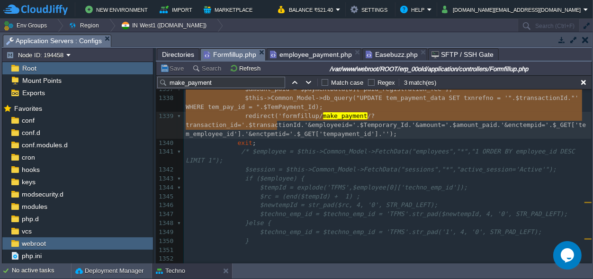
drag, startPoint x: 225, startPoint y: 170, endPoint x: 289, endPoint y: 125, distance: 78.0
click at [384, 50] on span "Easebuzz.php" at bounding box center [392, 54] width 52 height 11
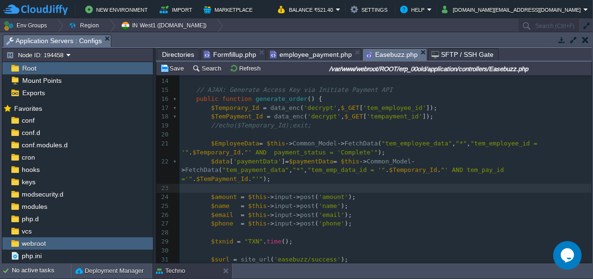
click at [388, 170] on pre "$data [ 'paymentData' ] = $paymentData = $this -> Common_Model -> FetchData ( "…" at bounding box center [385, 170] width 412 height 27
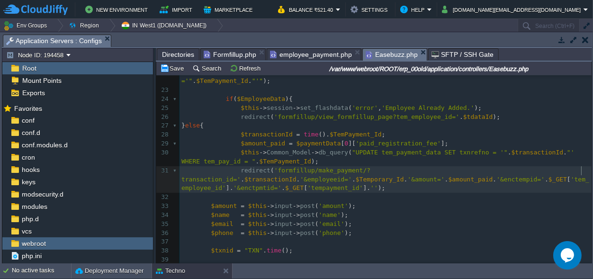
click at [385, 184] on span ");" at bounding box center [382, 187] width 8 height 7
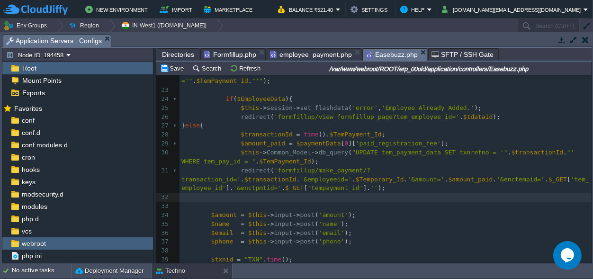
type textarea "}"
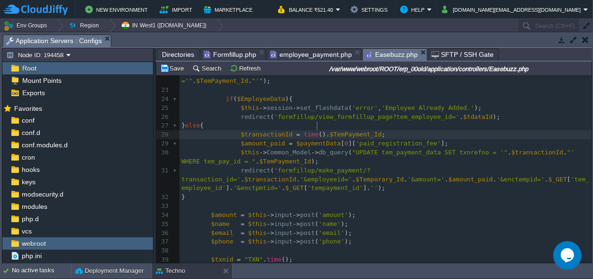
click at [317, 126] on div "xxxxxxxxxx 1 <?php 2 defined ( 'BASEPATH' ) OR exit ( 'No direct script access …" at bounding box center [385, 117] width 412 height 509
type textarea "time()."
drag, startPoint x: 317, startPoint y: 125, endPoint x: 293, endPoint y: 124, distance: 24.2
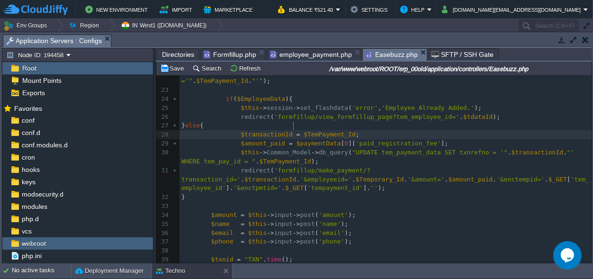
click at [342, 125] on div "xxxxxxxxxx 1 <?php 2 defined ( 'BASEPATH' ) OR exit ( 'No direct script access …" at bounding box center [385, 117] width 412 height 509
type textarea "."
paste textarea
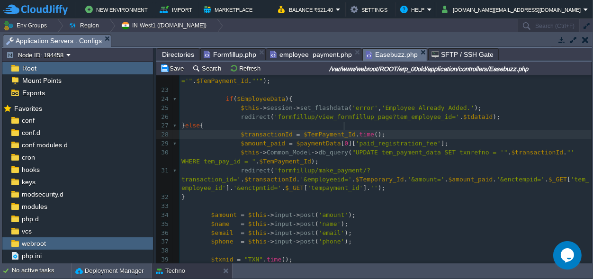
type textarea "."
type textarea "''"
type textarea "_"
click at [415, 130] on pre "$transactionId = $TemPayment_Id . '_' . time ();" at bounding box center [385, 134] width 412 height 9
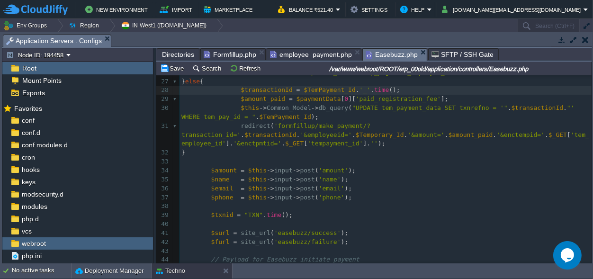
scroll to position [215, 0]
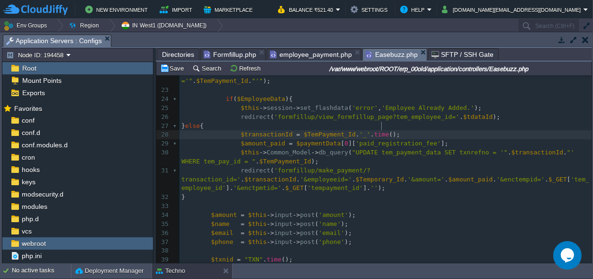
click at [448, 176] on span "$amount_paid" at bounding box center [470, 179] width 45 height 7
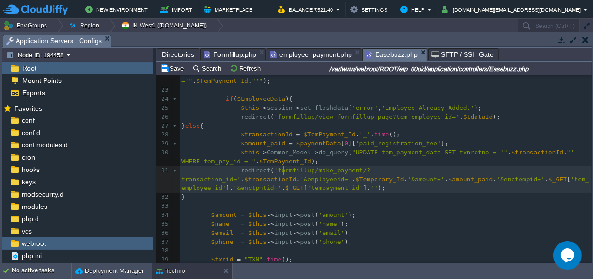
type textarea "$amount_paid"
type textarea "tem_employee_id"
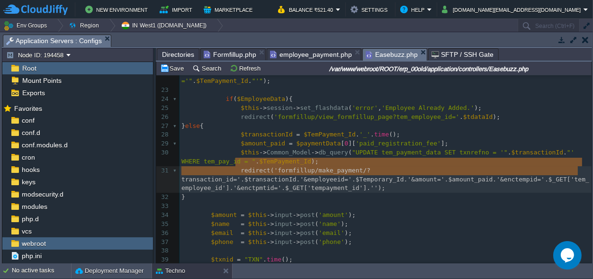
type textarea "redirect('formfillup/make_payment/?transaction_id='.$transactionId.'&employeeid…"
drag, startPoint x: 234, startPoint y: 159, endPoint x: 584, endPoint y: 173, distance: 349.7
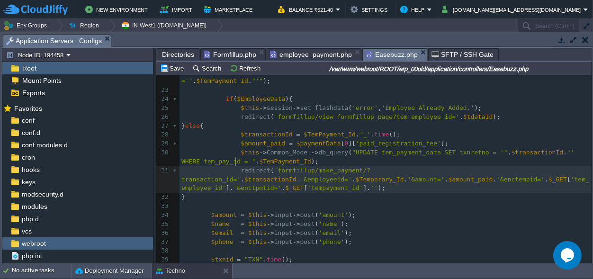
scroll to position [0, 0]
type textarea "//"
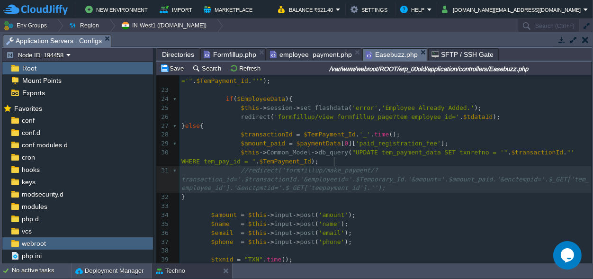
click at [333, 167] on span "//redirect('formfillup/make_payment/?transaction_id='.$transactionId.'&employee…" at bounding box center [385, 179] width 408 height 25
type textarea "make_payment"
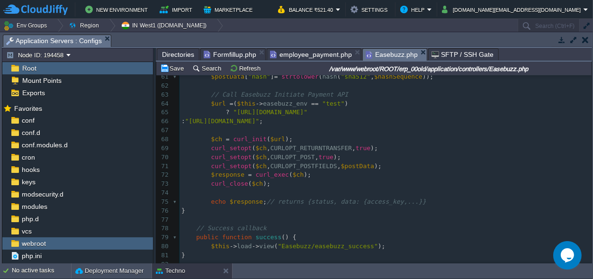
scroll to position [537, 0]
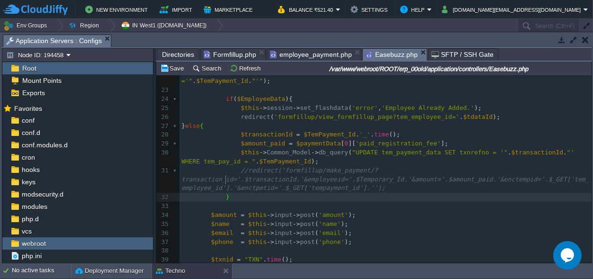
type textarea "}"
drag, startPoint x: 232, startPoint y: 180, endPoint x: 216, endPoint y: 181, distance: 15.7
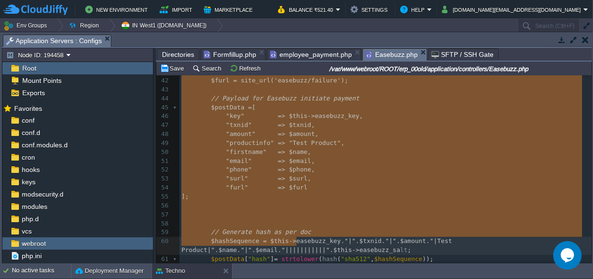
type textarea "-"
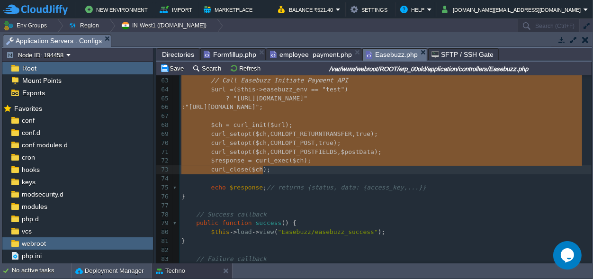
drag, startPoint x: 207, startPoint y: 195, endPoint x: 286, endPoint y: 171, distance: 82.1
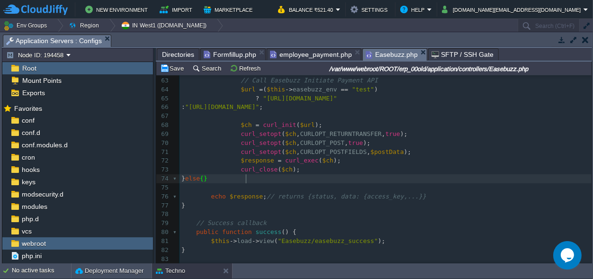
type textarea "}else{}"
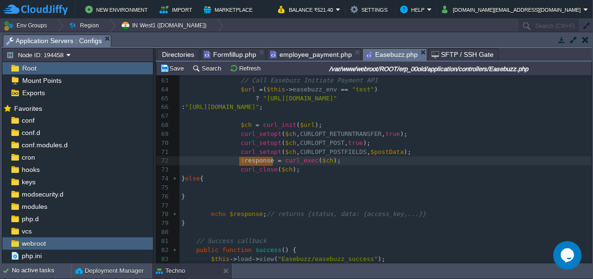
type textarea "$response ="
drag, startPoint x: 272, startPoint y: 160, endPoint x: 237, endPoint y: 161, distance: 35.5
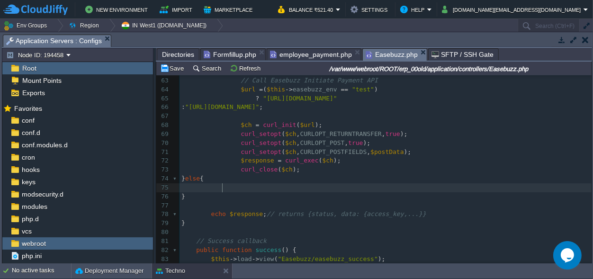
scroll to position [0, 0]
click at [237, 187] on pre at bounding box center [385, 187] width 412 height 9
paste textarea "{"
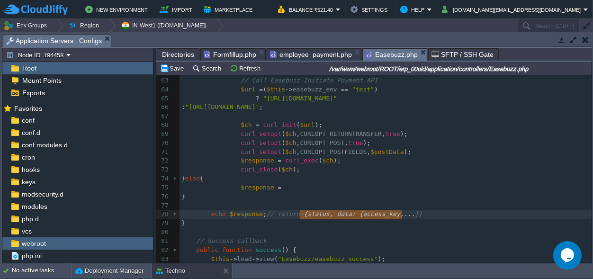
type textarea "{status, data: {access_key,...}"
drag, startPoint x: 299, startPoint y: 214, endPoint x: 404, endPoint y: 216, distance: 105.1
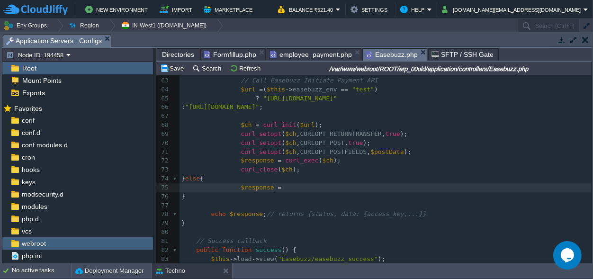
scroll to position [0, 0]
click at [295, 188] on pre "$response =" at bounding box center [385, 187] width 412 height 9
paste textarea
type textarea "json_encode( array("
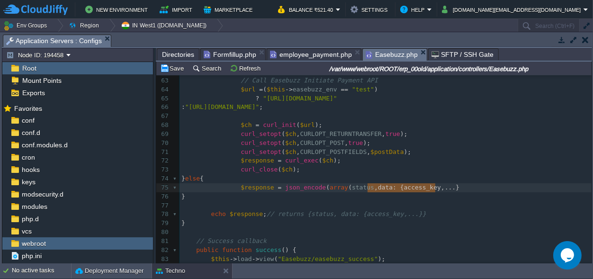
scroll to position [0, 74]
type textarea "data: {access_key,...}"
drag, startPoint x: 366, startPoint y: 187, endPoint x: 437, endPoint y: 188, distance: 71.0
type textarea "));"
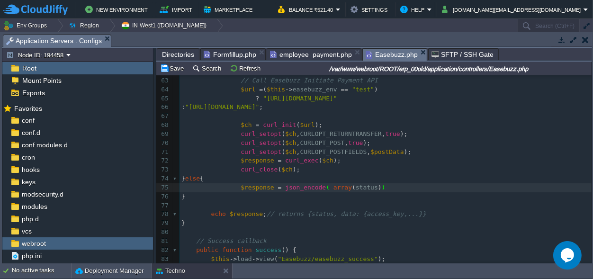
scroll to position [0, 10]
click at [352, 186] on span "status" at bounding box center [363, 187] width 22 height 7
type textarea "status"
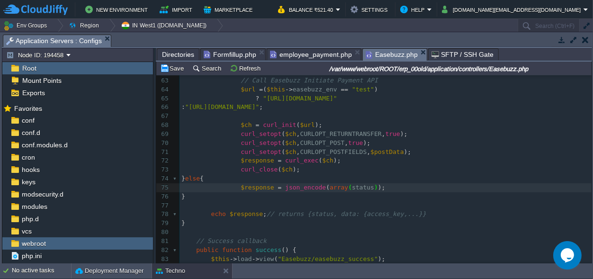
type textarea "'"
type textarea "'=>0"
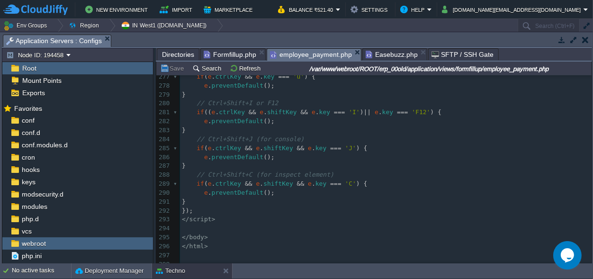
click at [294, 56] on span "employee_payment.php" at bounding box center [311, 55] width 82 height 12
click at [373, 54] on span "Easebuzz.php" at bounding box center [392, 54] width 52 height 11
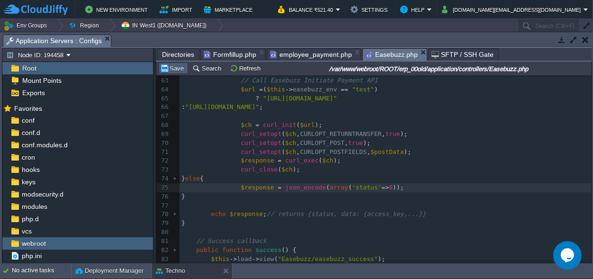
drag, startPoint x: 176, startPoint y: 66, endPoint x: 200, endPoint y: 75, distance: 25.2
click at [185, 68] on button "Save" at bounding box center [173, 68] width 27 height 9
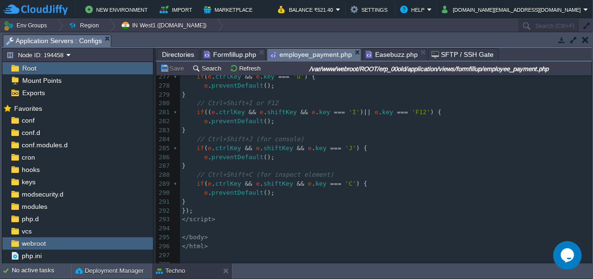
scroll to position [2511, 0]
click at [312, 52] on span "employee_payment.php" at bounding box center [311, 55] width 82 height 12
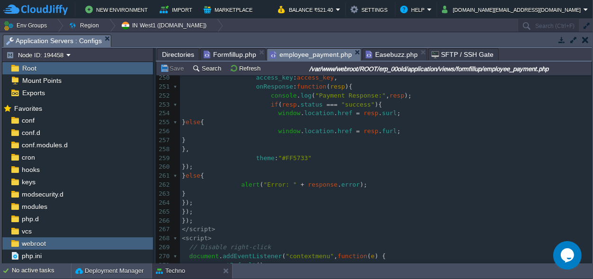
scroll to position [2158, 0]
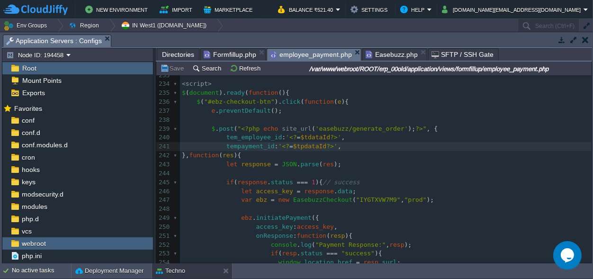
click at [366, 51] on span "Easebuzz.php" at bounding box center [392, 54] width 52 height 11
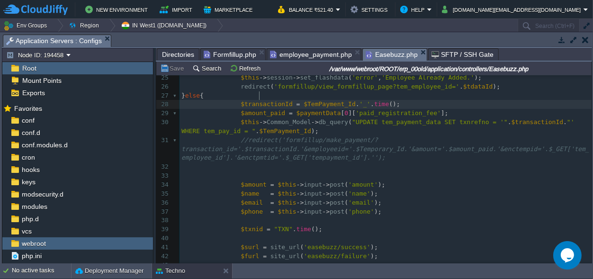
click at [260, 97] on div "xxxxxxxxxx $response = json_encode ( array ( 'status' => 0 )); 16 public functi…" at bounding box center [385, 256] width 412 height 580
type textarea "$transactionId"
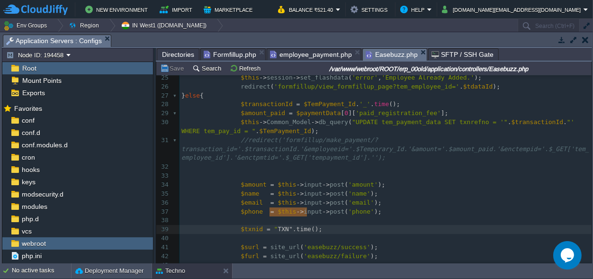
type textarea ""TXN".time()"
drag, startPoint x: 305, startPoint y: 211, endPoint x: 267, endPoint y: 210, distance: 38.4
click at [251, 100] on span "$transactionId" at bounding box center [267, 103] width 52 height 7
type textarea "$transactionId"
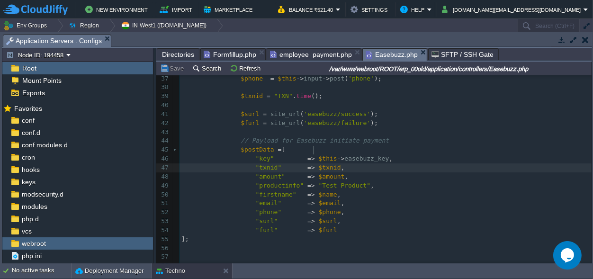
click at [314, 151] on div "xxxxxxxxxx $response = json_encode ( array ( 'status' => 0 )); 16 public functi…" at bounding box center [385, 123] width 412 height 580
type textarea "$txnid"
paste textarea
click at [391, 181] on pre ""productinfo" => "Test Product" ," at bounding box center [385, 185] width 412 height 9
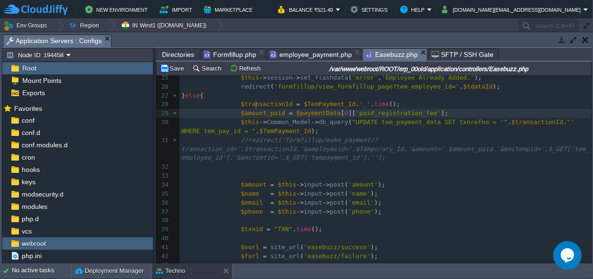
click at [254, 109] on span "$amount_paid" at bounding box center [263, 112] width 45 height 7
type textarea "$amount_paid"
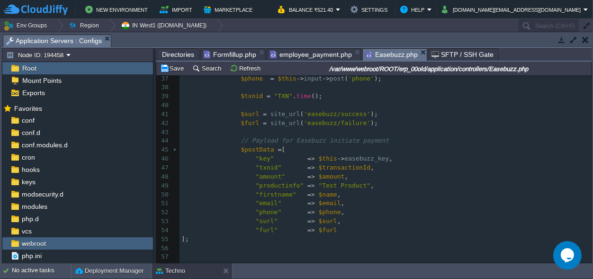
click at [315, 157] on div "xxxxxxxxxx $response = json_encode ( array ( 'status' => 0 )); 16 public functi…" at bounding box center [385, 123] width 412 height 580
type textarea "$amount"
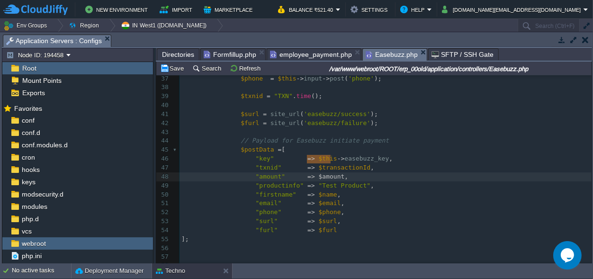
paste textarea
click at [402, 190] on pre ""firstname" => $name ," at bounding box center [385, 194] width 412 height 9
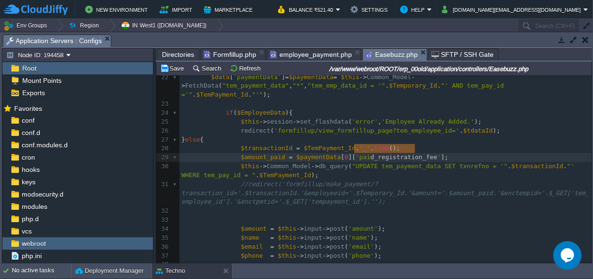
type textarea "registration_fee"
drag, startPoint x: 414, startPoint y: 147, endPoint x: 359, endPoint y: 150, distance: 55.0
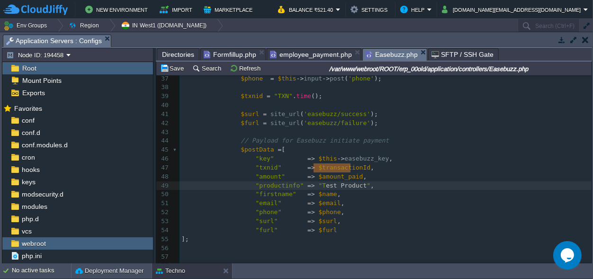
type textarea "Test Product"
drag, startPoint x: 350, startPoint y: 168, endPoint x: 311, endPoint y: 167, distance: 39.3
paste textarea
click at [319, 182] on span ""registration_fee"" at bounding box center [352, 185] width 67 height 7
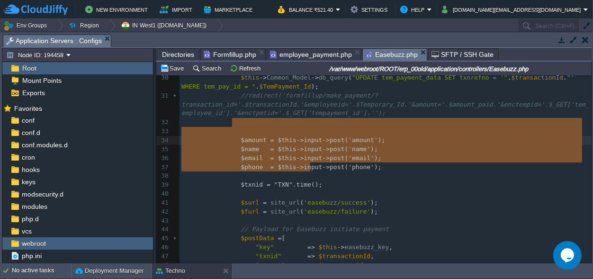
type textarea "$amount = $this->input->post('amount'); $name = $this->input->post('name'); $em…"
drag, startPoint x: 317, startPoint y: 167, endPoint x: 236, endPoint y: 120, distance: 93.4
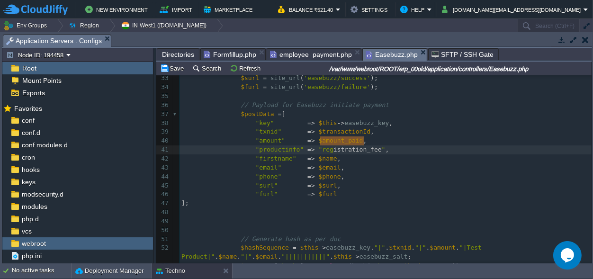
scroll to position [0, 51]
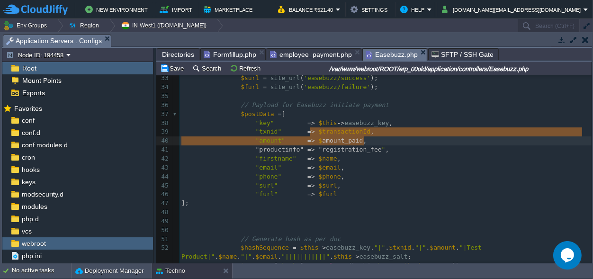
type textarea "registration_fee"
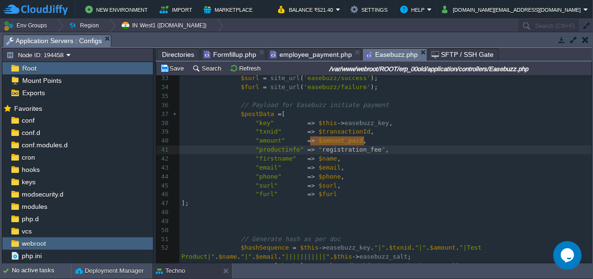
drag, startPoint x: 363, startPoint y: 141, endPoint x: 310, endPoint y: 138, distance: 53.6
type textarea "registration_fee"
click at [498, 239] on div "xxxxxxxxxx 24 if ( $EmployeeData ){ 25 $this -> session -> set_flashdata ( 'err…" at bounding box center [385, 208] width 412 height 482
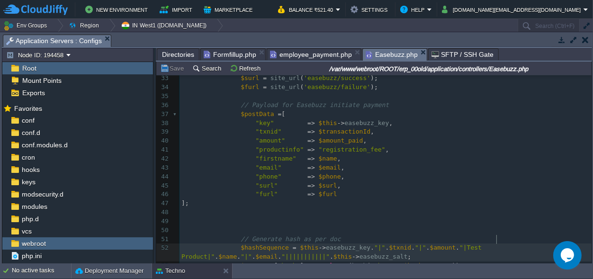
type textarea "Product"
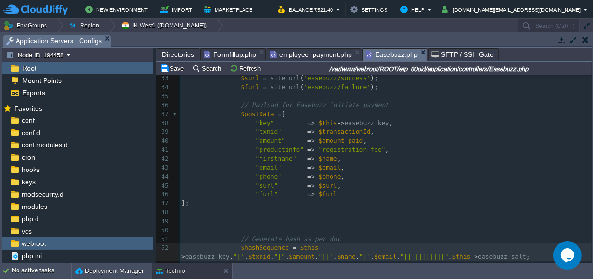
paste textarea "$transactionId"
click at [326, 128] on span "$transactionId" at bounding box center [345, 131] width 52 height 7
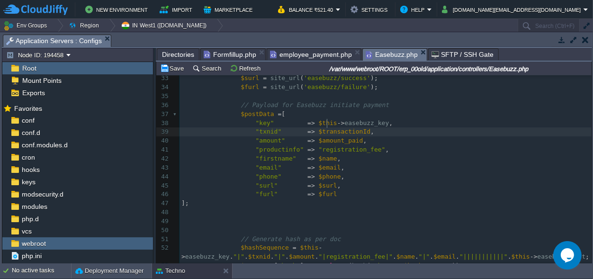
type textarea "$transactionId"
click at [392, 238] on div "xxxxxxxxxx 24 if ( $EmployeeData ){ 25 $this -> session -> set_flashdata ( 'err…" at bounding box center [385, 208] width 412 height 482
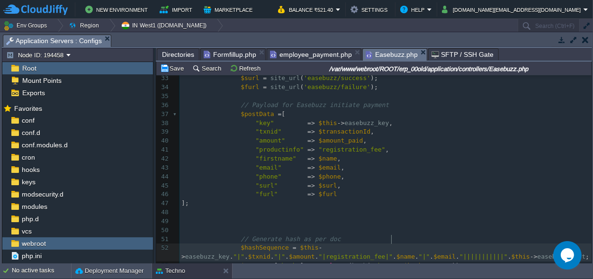
type textarea "$txnid"
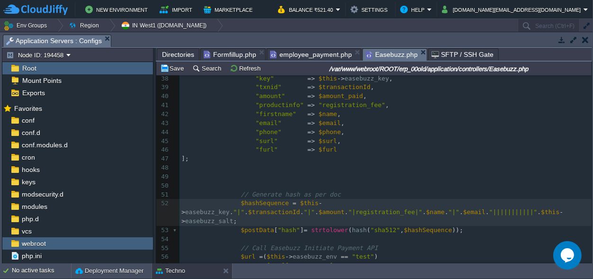
click at [327, 88] on div "xxxxxxxxxx 24 if ( $EmployeeData ){ 25 $this -> session -> set_flashdata ( 'err…" at bounding box center [385, 167] width 412 height 491
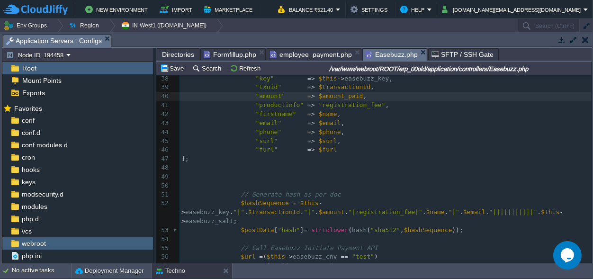
type textarea "$amount_paid"
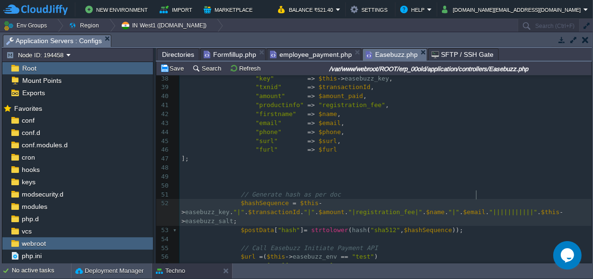
click at [345, 208] on span "$amount" at bounding box center [332, 211] width 26 height 7
type textarea "$amount"
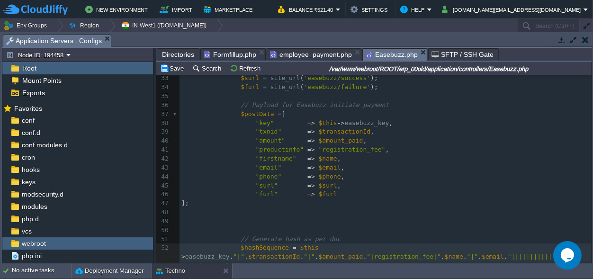
scroll to position [333, 0]
click at [314, 147] on div "xxxxxxxxxx 24 if ( $EmployeeData ){ 25 $this -> session -> set_flashdata ( 'err…" at bounding box center [385, 212] width 412 height 491
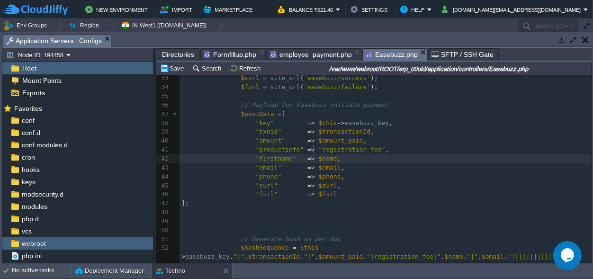
type textarea "$name"
click at [319, 164] on span "$email" at bounding box center [330, 167] width 22 height 7
type textarea "$email"
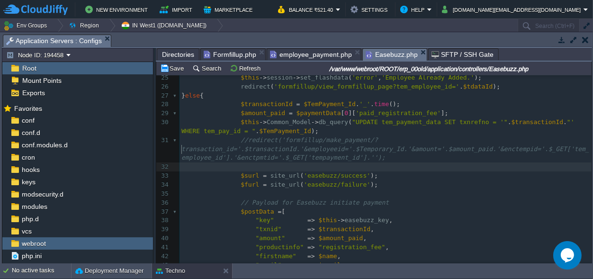
click at [238, 162] on pre "​" at bounding box center [385, 166] width 412 height 9
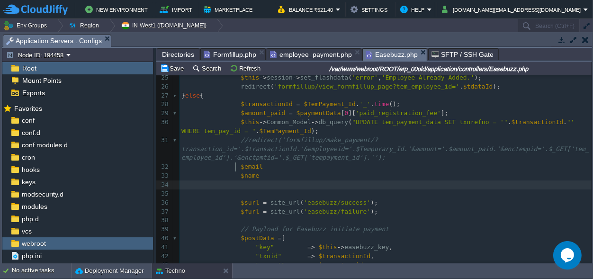
paste textarea "l"
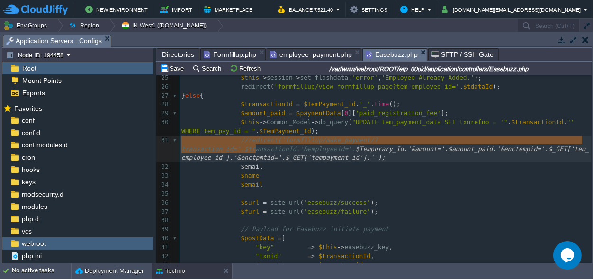
type textarea "$email"
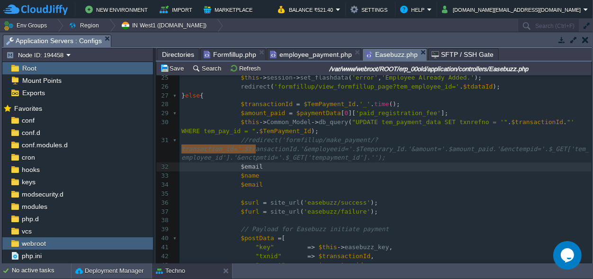
drag, startPoint x: 262, startPoint y: 149, endPoint x: 154, endPoint y: 149, distance: 108.0
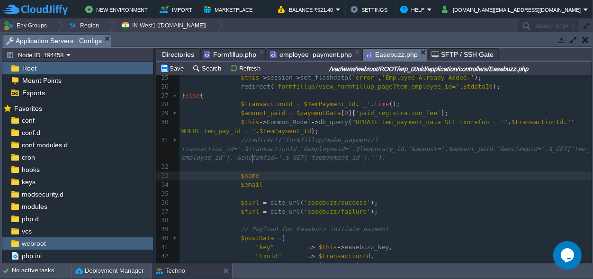
click at [259, 171] on pre "$name" at bounding box center [385, 175] width 412 height 9
type textarea "="
click at [259, 180] on pre "$email" at bounding box center [385, 184] width 412 height 9
type textarea "="
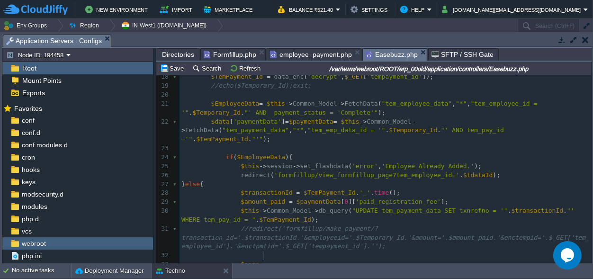
click at [393, 105] on span ""tem_employee_data"" at bounding box center [417, 103] width 71 height 7
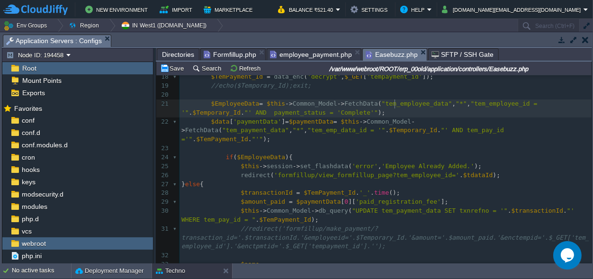
type textarea "tem_employee_data"
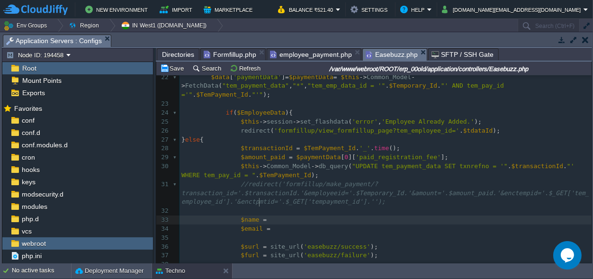
scroll to position [0, 0]
click at [269, 215] on pre "$name =" at bounding box center [385, 219] width 412 height 9
paste textarea
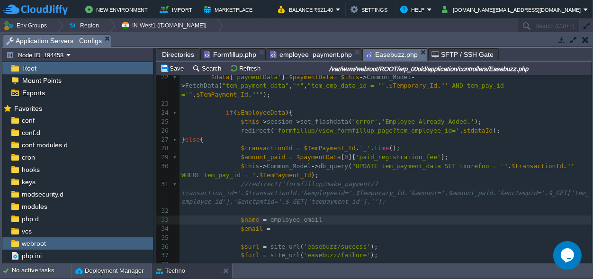
click at [274, 224] on pre "$email =" at bounding box center [385, 228] width 412 height 9
paste textarea
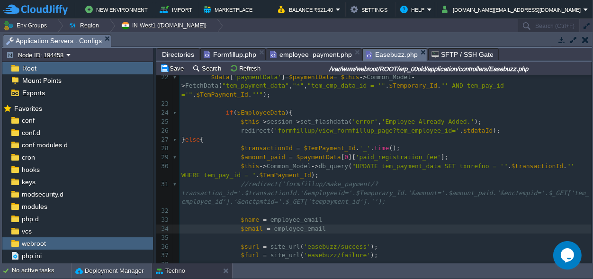
click at [281, 204] on div "xxxxxxxxxx 8 private $easebuzz_env = "prod" ; // Change to "prod" for live 9 ​ …" at bounding box center [385, 198] width 412 height 518
type textarea "employee_email"
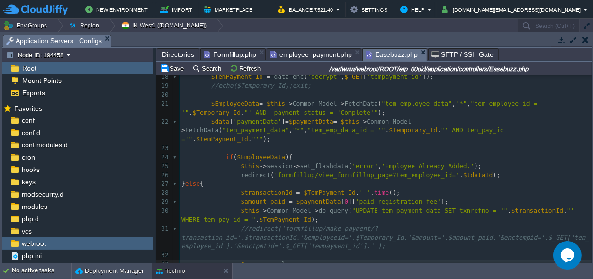
scroll to position [156, 0]
click at [259, 153] on span "$EmployeeData" at bounding box center [261, 156] width 48 height 7
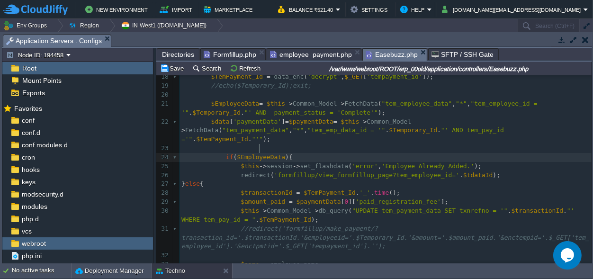
type textarea "$EmployeeData"
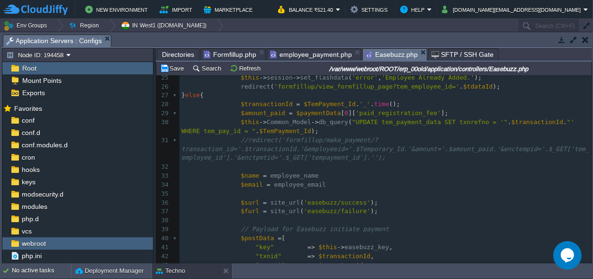
click at [267, 172] on span at bounding box center [269, 175] width 4 height 7
paste textarea "["
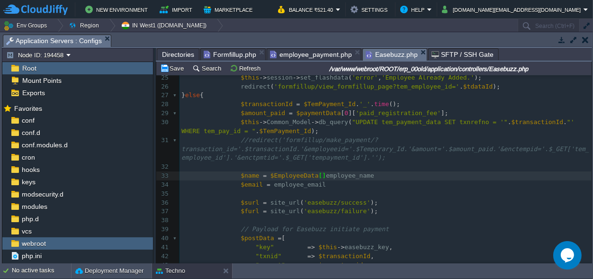
scroll to position [0, 10]
type textarea "[]['"
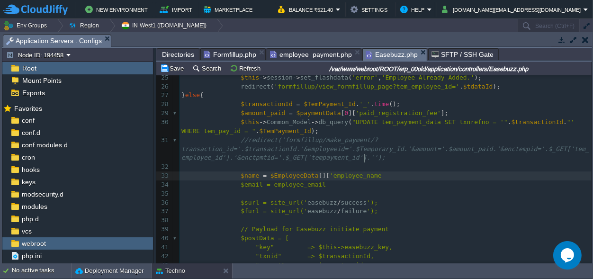
click at [369, 171] on pre "$name = $EmployeeData [][ 'employee_name" at bounding box center [385, 175] width 412 height 9
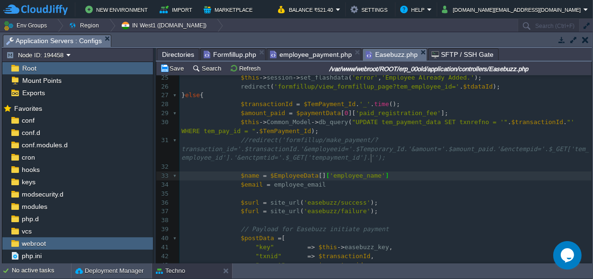
type textarea "'];"
type textarea "0"
type textarea "$EmployeeData[0]['"
drag, startPoint x: 323, startPoint y: 156, endPoint x: 261, endPoint y: 159, distance: 62.1
click at [270, 181] on span at bounding box center [272, 184] width 4 height 7
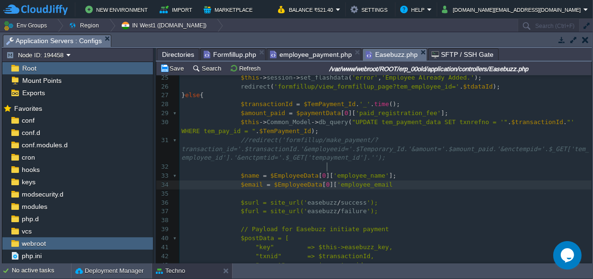
click at [379, 180] on pre "$email = $EmployeeData [ 0 ][ 'employee_email" at bounding box center [385, 184] width 412 height 9
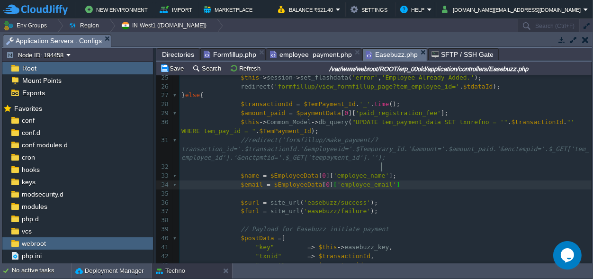
type textarea "'];"
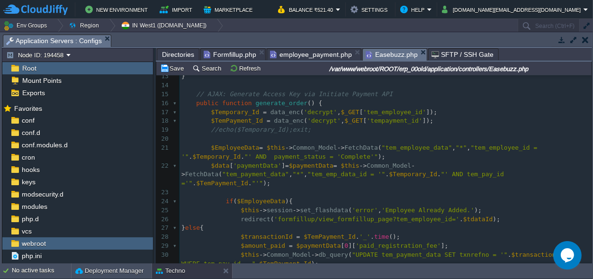
click at [234, 113] on span "$Temporary_Id" at bounding box center [235, 111] width 48 height 7
type textarea "$Temporary_Id"
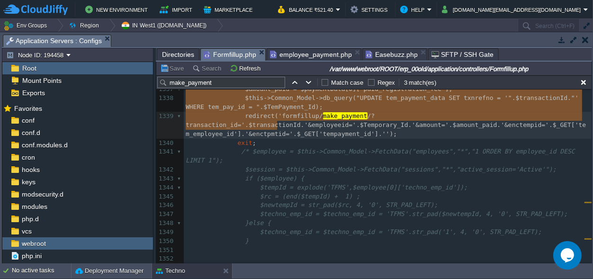
click at [222, 52] on span "Formfillup.php" at bounding box center [230, 55] width 53 height 12
click at [173, 53] on span "Directories" at bounding box center [178, 54] width 32 height 11
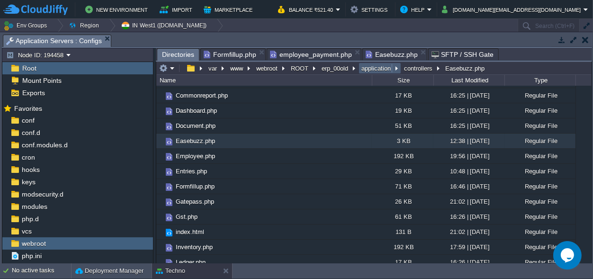
click at [380, 68] on button "application" at bounding box center [376, 68] width 33 height 9
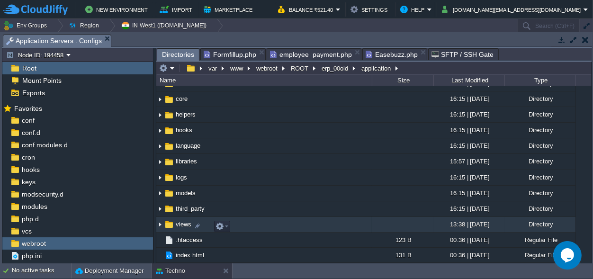
click at [184, 222] on span "views" at bounding box center [183, 224] width 18 height 8
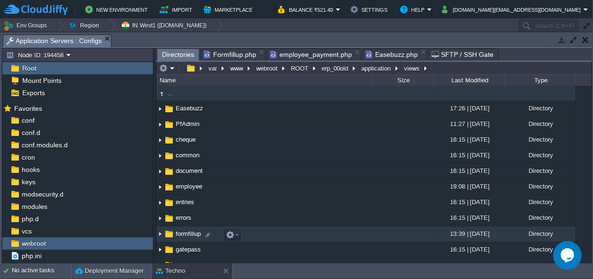
click at [195, 236] on span "formfillup" at bounding box center [188, 234] width 28 height 8
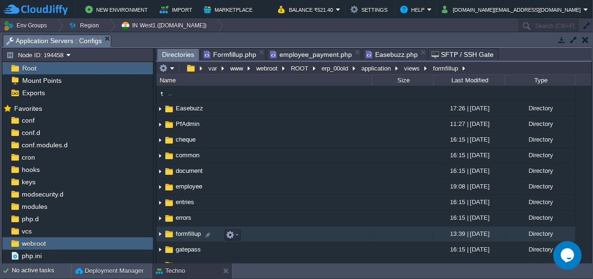
click at [195, 236] on span "formfillup" at bounding box center [188, 234] width 28 height 8
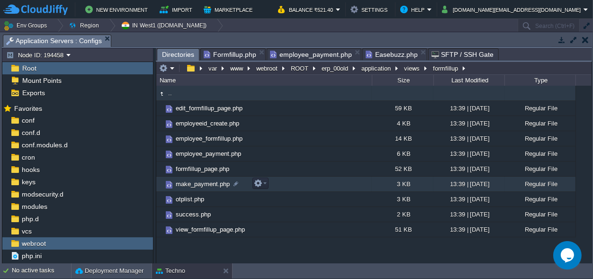
click at [207, 187] on span "make_payment.php" at bounding box center [202, 184] width 57 height 8
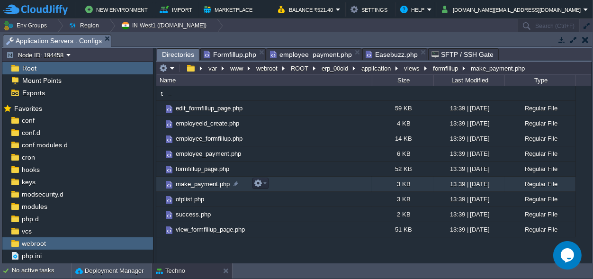
click at [207, 187] on span "make_payment.php" at bounding box center [202, 184] width 57 height 8
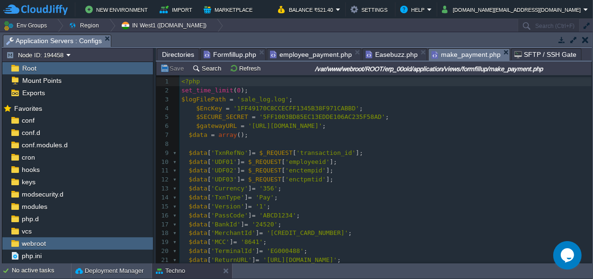
scroll to position [0, 0]
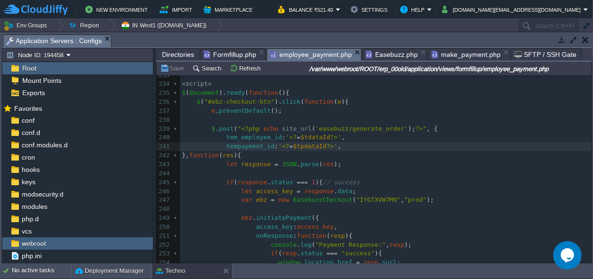
click at [304, 54] on span "employee_payment.php" at bounding box center [311, 55] width 82 height 12
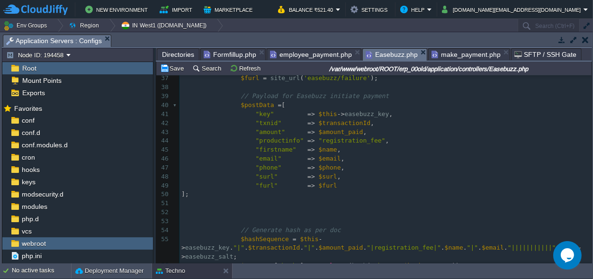
click at [383, 52] on span "Easebuzz.php" at bounding box center [392, 55] width 52 height 12
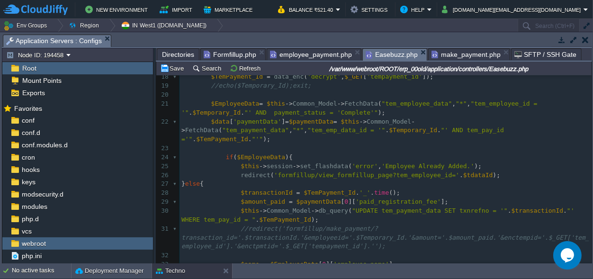
scroll to position [127, 0]
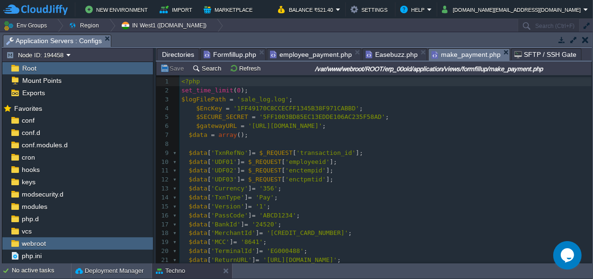
click at [449, 54] on span "make_payment.php" at bounding box center [465, 55] width 69 height 12
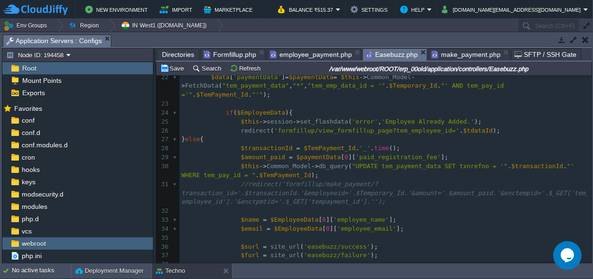
click at [377, 54] on span "Easebuzz.php" at bounding box center [392, 55] width 52 height 12
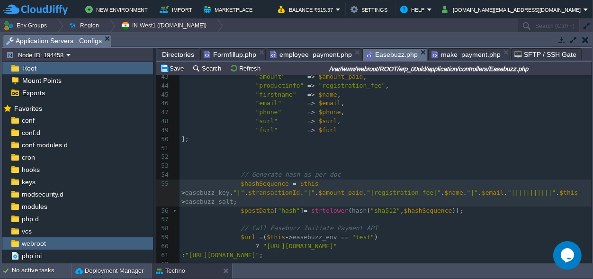
click at [508, 189] on span ""|||||||||||"" at bounding box center [532, 192] width 48 height 7
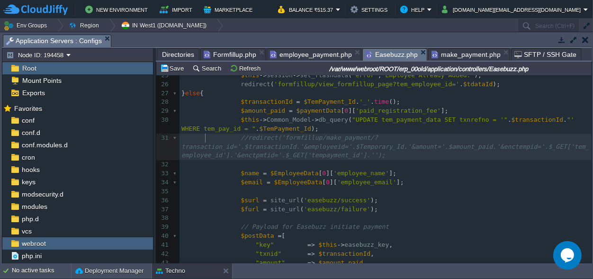
click at [205, 135] on div "xxxxxxxxxx $Temporary_Id = data_enc ( 'decrypt' , $_GET [ 'tem_employee_id' ]);…" at bounding box center [385, 182] width 412 height 491
click at [205, 135] on span "//redirect('formfillup/make_payment/?transaction_id='.$transactionId.'&employee…" at bounding box center [385, 146] width 408 height 25
type textarea "$Temporary_Id"
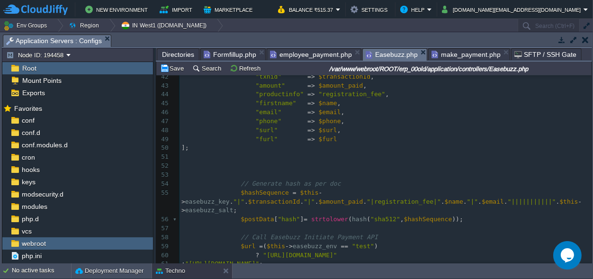
click at [508, 198] on span ""|||||||||||"" at bounding box center [532, 201] width 48 height 7
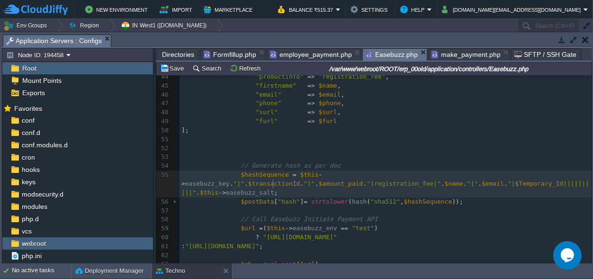
click at [508, 184] on span ""|" at bounding box center [512, 183] width 8 height 7
type textarea ""."
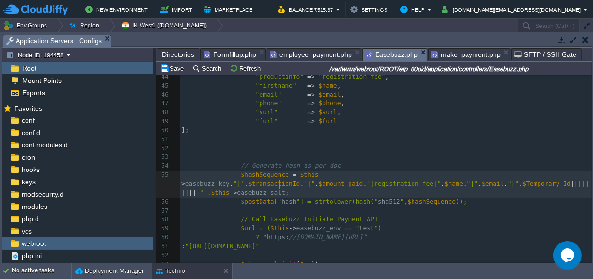
click at [324, 185] on div "xxxxxxxxxx $Temporary_Id = data_enc ( 'decrypt' , $_GET [ 'tem_employee_id' ]);…" at bounding box center [385, 170] width 412 height 375
type textarea ".""
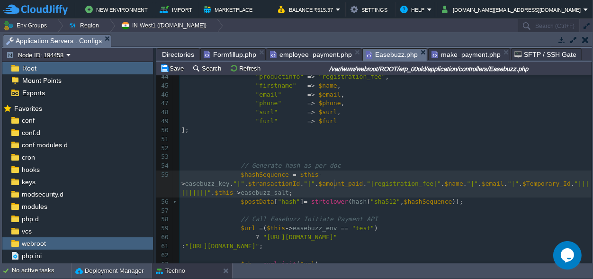
click at [333, 183] on span ""||||||||||"" at bounding box center [385, 188] width 408 height 16
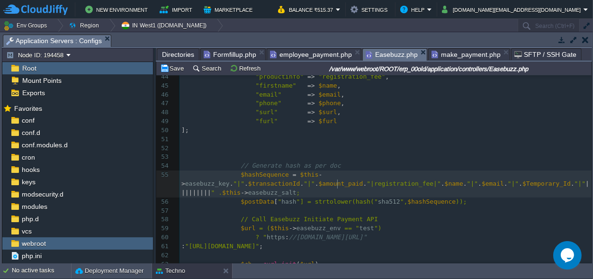
type textarea """"
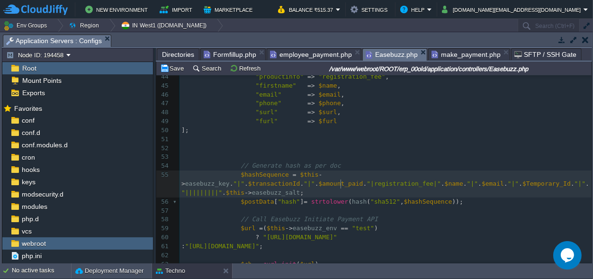
type textarea ".."
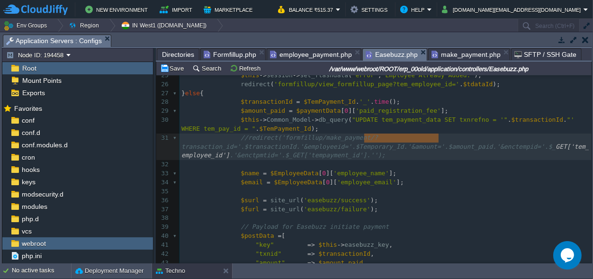
scroll to position [0, 81]
drag, startPoint x: 438, startPoint y: 136, endPoint x: 362, endPoint y: 139, distance: 76.3
type textarea "​$_GET['tem_employee_id']"
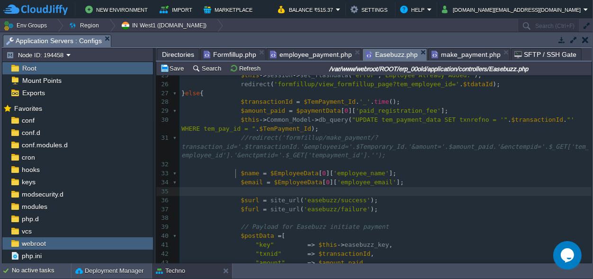
click at [430, 187] on pre at bounding box center [385, 191] width 412 height 9
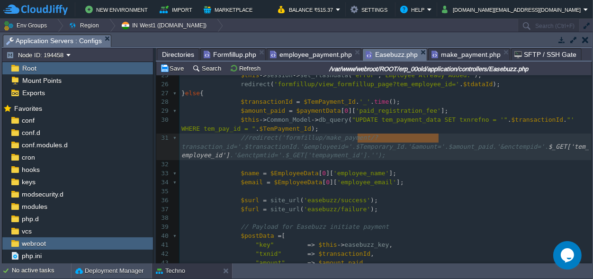
scroll to position [0, 81]
drag, startPoint x: 438, startPoint y: 136, endPoint x: 357, endPoint y: 138, distance: 81.5
type textarea "$_GET['tem_employee_id']"
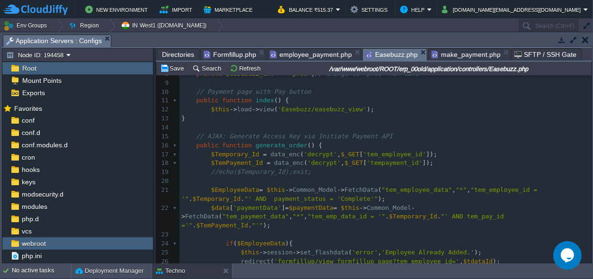
scroll to position [0, 0]
click at [238, 162] on span "$TemPayment_Id" at bounding box center [237, 162] width 52 height 7
type textarea "$TemPayment_Id"
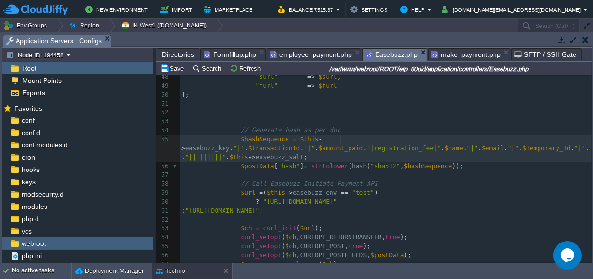
click at [341, 138] on div "xxxxxxxxxx $TemPayment_Id = data_enc ( 'decrypt' , $_GET [ 'tempayment_id' ]); …" at bounding box center [385, 121] width 412 height 491
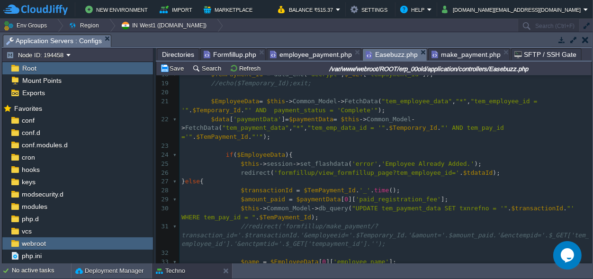
scroll to position [115, 0]
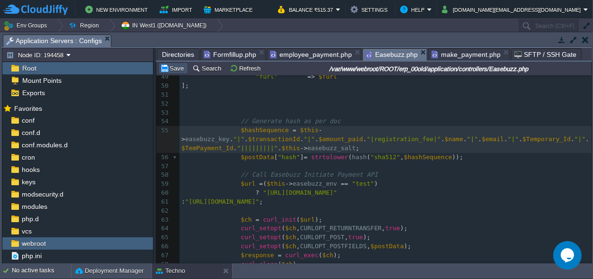
click at [180, 70] on button "Save" at bounding box center [173, 68] width 27 height 9
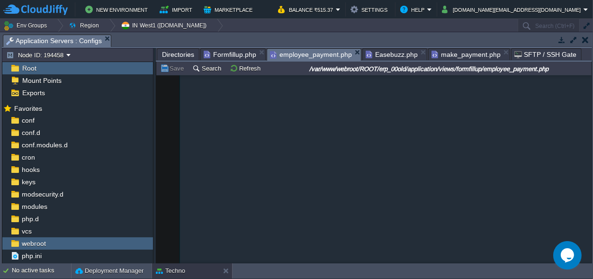
scroll to position [2114, 0]
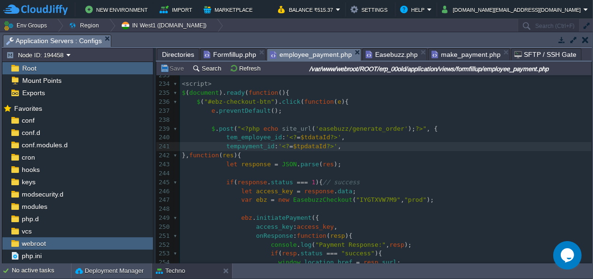
click at [310, 54] on span "employee_payment.php" at bounding box center [311, 55] width 82 height 12
click at [387, 58] on span "Easebuzz.php" at bounding box center [392, 54] width 52 height 11
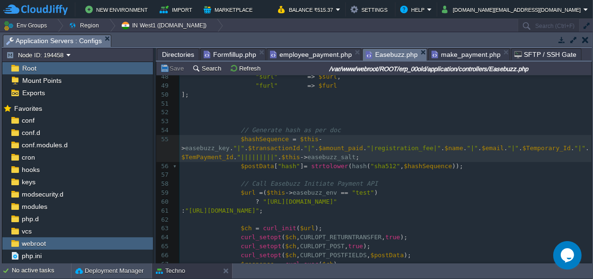
click at [315, 55] on span "employee_payment.php" at bounding box center [311, 54] width 82 height 11
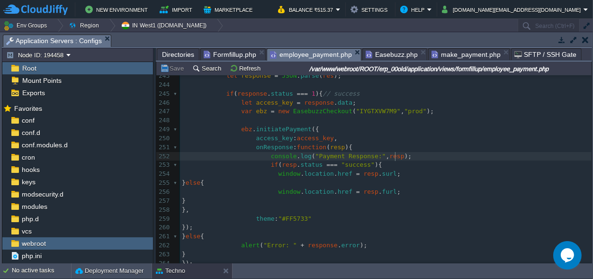
click at [403, 157] on pre "console . log ( "Payment Response:" , resp );" at bounding box center [385, 156] width 411 height 9
click at [222, 54] on span "Formfillup.php" at bounding box center [230, 54] width 53 height 11
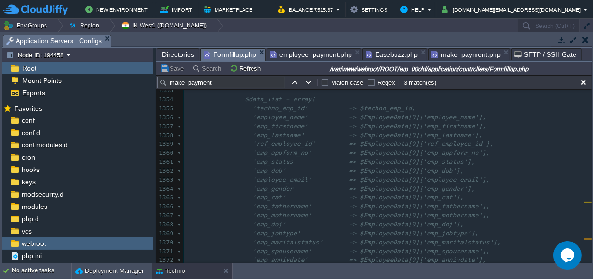
scroll to position [12655, 0]
click at [220, 82] on input "make_payment" at bounding box center [221, 82] width 128 height 11
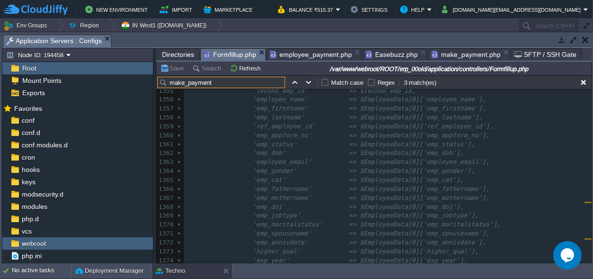
drag, startPoint x: 186, startPoint y: 82, endPoint x: 162, endPoint y: 82, distance: 23.2
click at [162, 82] on input "make_payment" at bounding box center [221, 82] width 128 height 11
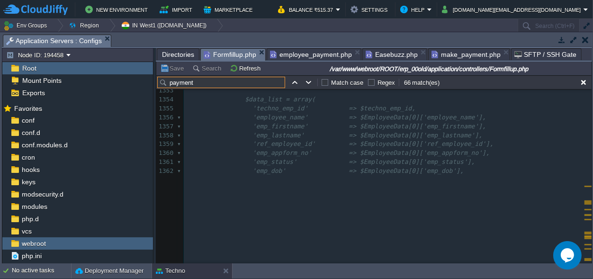
scroll to position [12455, 0]
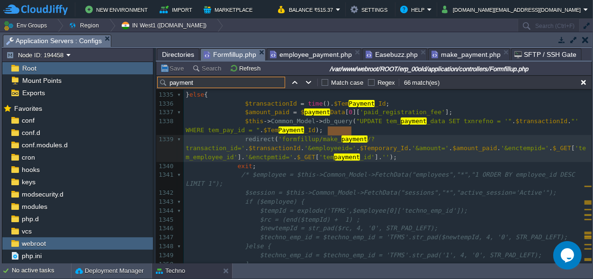
click at [202, 83] on input "payment" at bounding box center [221, 82] width 128 height 11
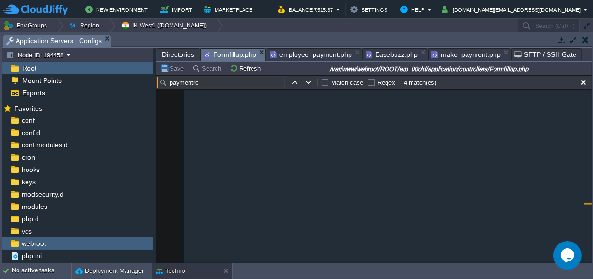
scroll to position [9465, 0]
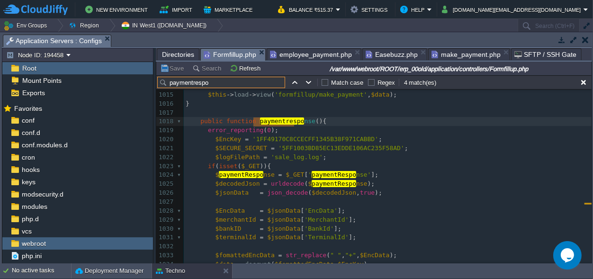
type input "paymentrespo"
click at [374, 154] on pre "$logFilePath = 'sale_log.log' ;" at bounding box center [388, 157] width 408 height 9
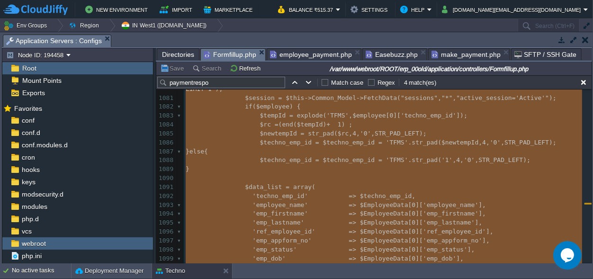
scroll to position [10086, 0]
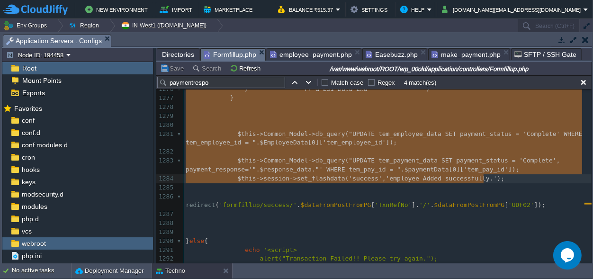
drag, startPoint x: 240, startPoint y: 170, endPoint x: 482, endPoint y: 180, distance: 242.2
type textarea "-"
click at [382, 50] on span "Easebuzz.php" at bounding box center [392, 54] width 52 height 11
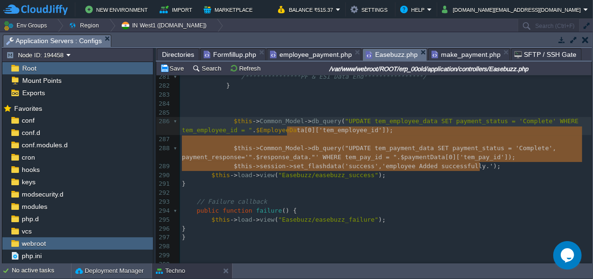
type textarea "ata[0]['tem_employee_id']); $this->Common_Model->db_query("UPDATE tem_payment_d…"
drag, startPoint x: 487, startPoint y: 158, endPoint x: 285, endPoint y: 120, distance: 206.2
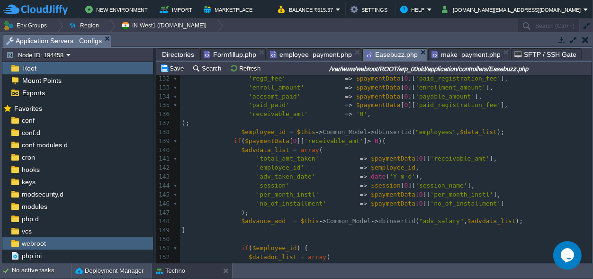
scroll to position [1229, 0]
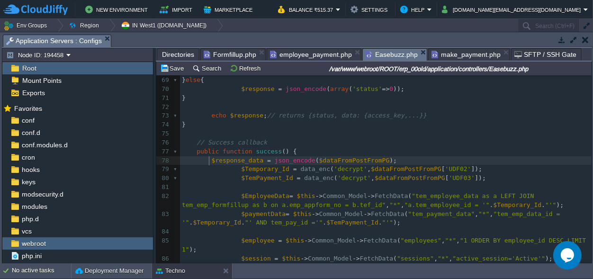
click at [208, 161] on span at bounding box center [208, 160] width 8 height 9
